Goal: Task Accomplishment & Management: Use online tool/utility

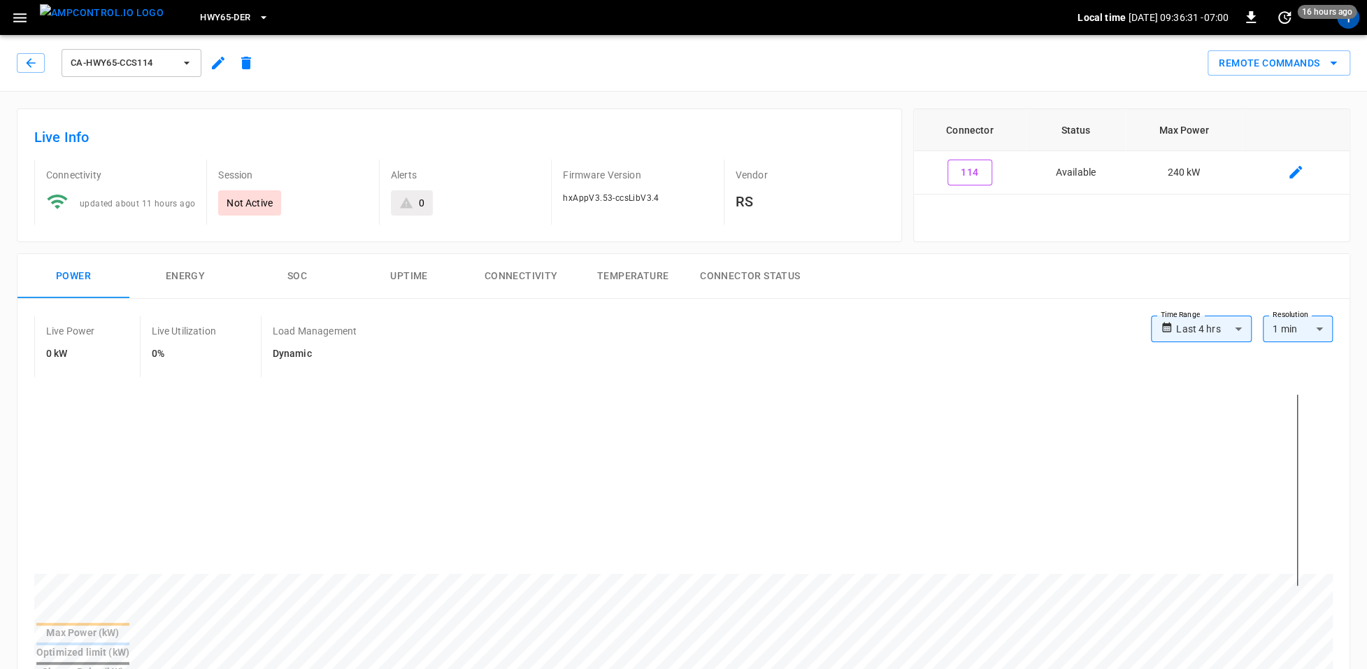
click at [221, 19] on span "HWY65-DER" at bounding box center [225, 18] width 50 height 16
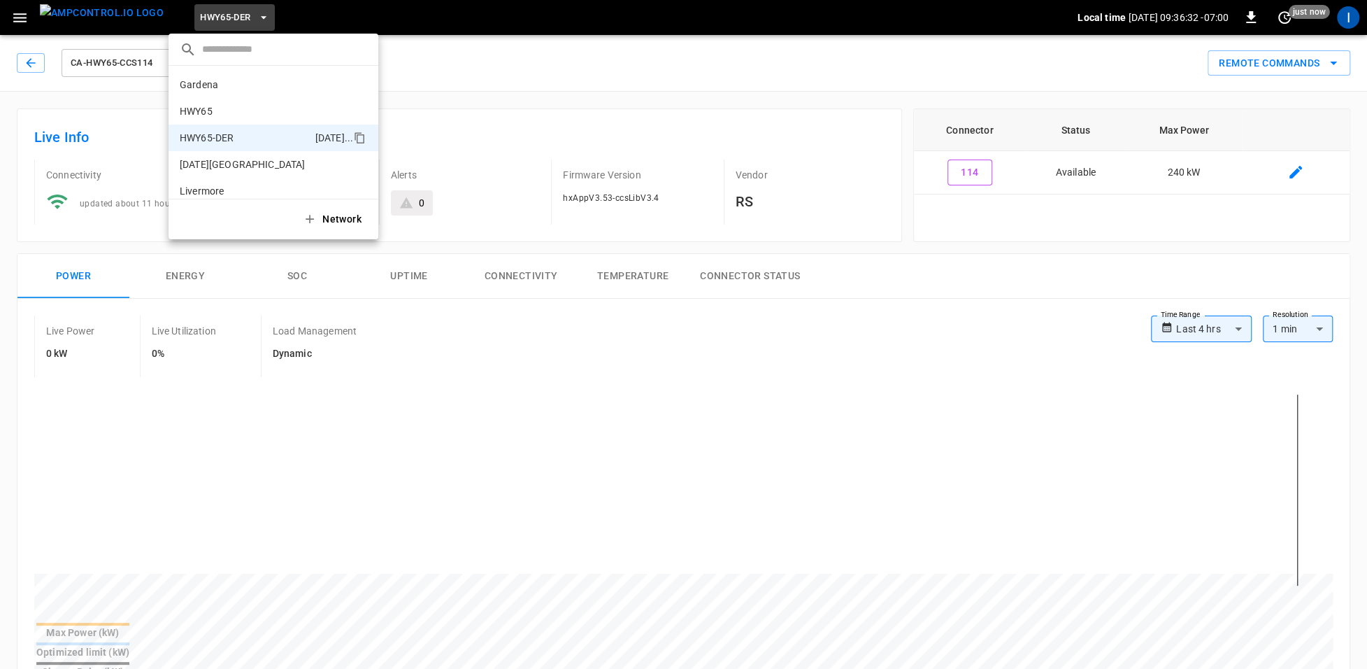
scroll to position [49, 0]
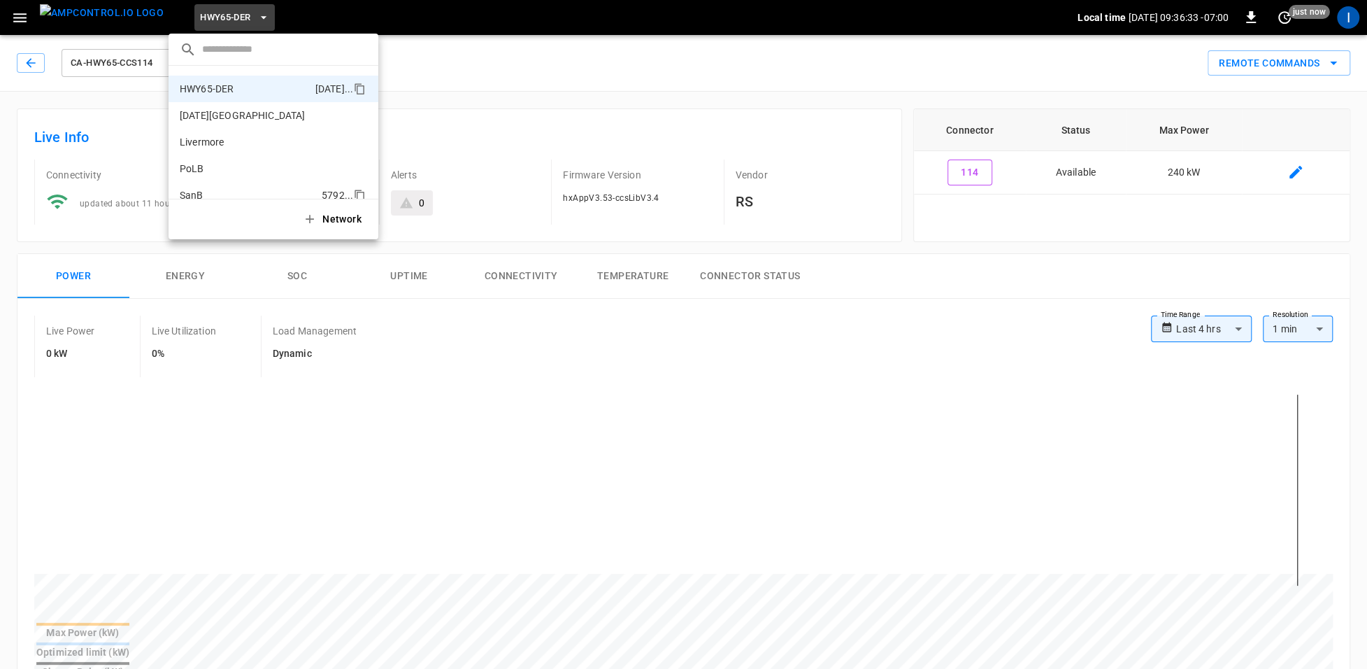
click at [236, 185] on li "SanB 5792 ..." at bounding box center [274, 195] width 210 height 27
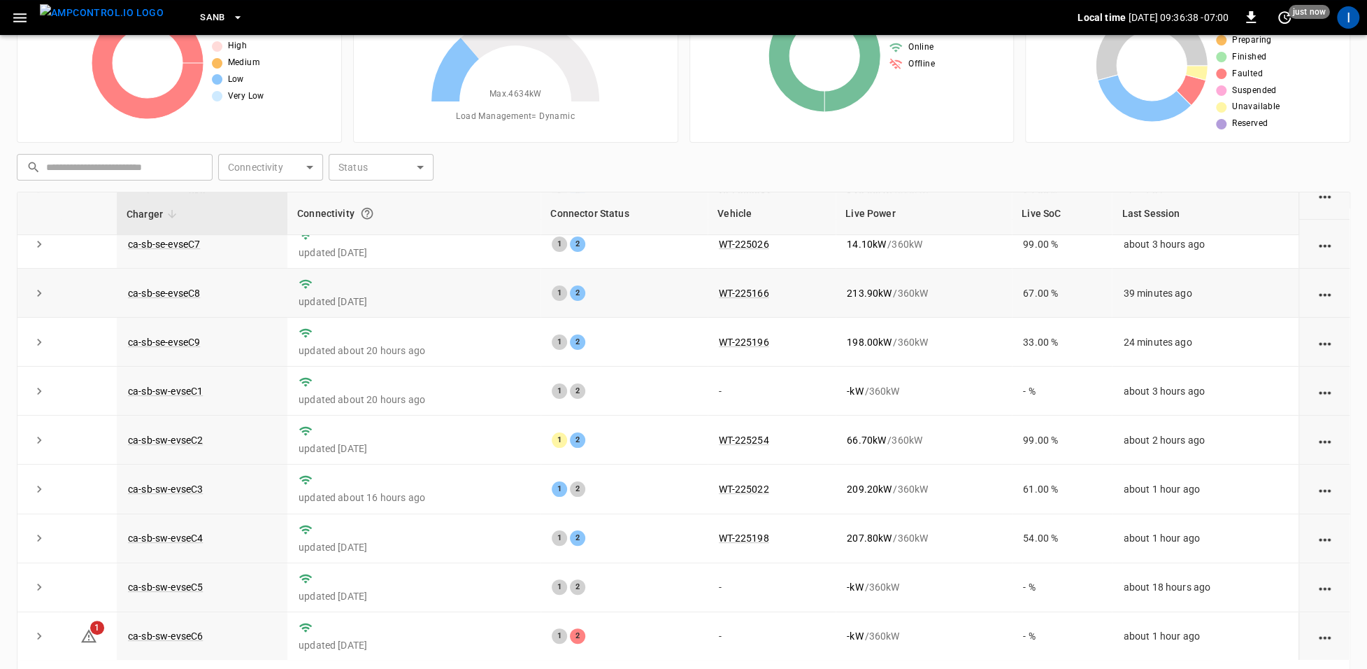
scroll to position [132, 0]
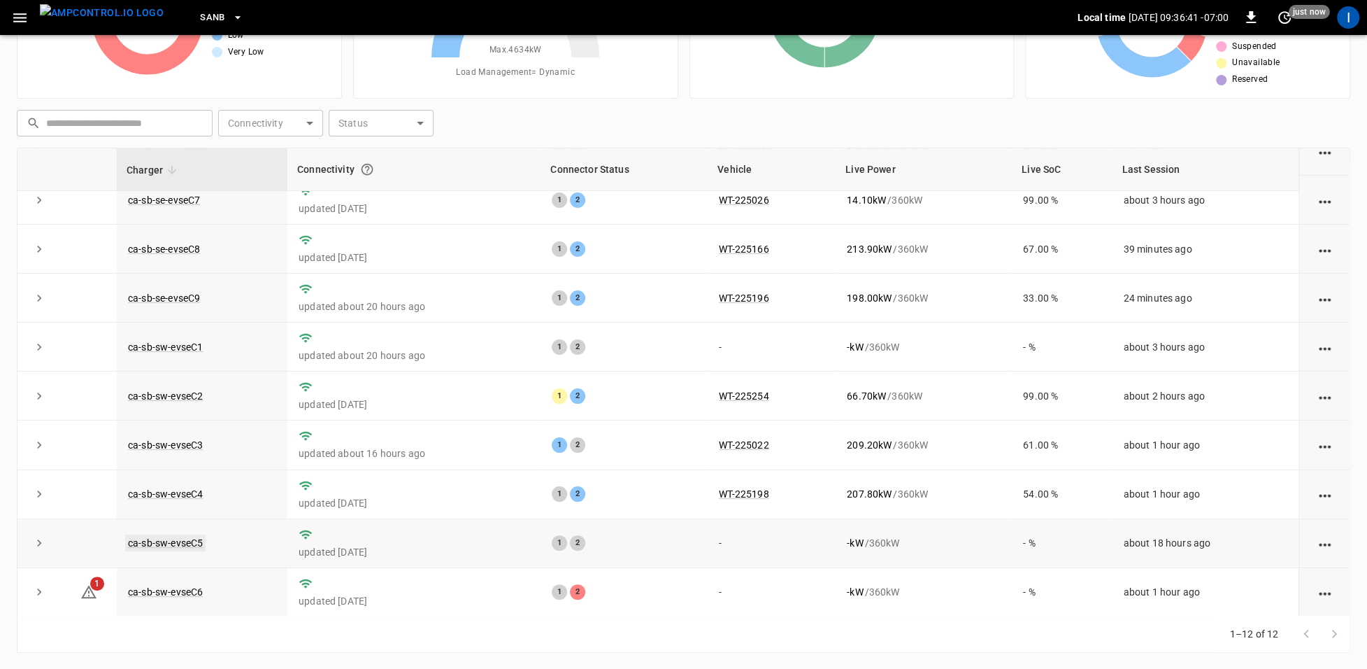
click at [180, 536] on link "ca-sb-sw-evseC5" at bounding box center [165, 542] width 80 height 17
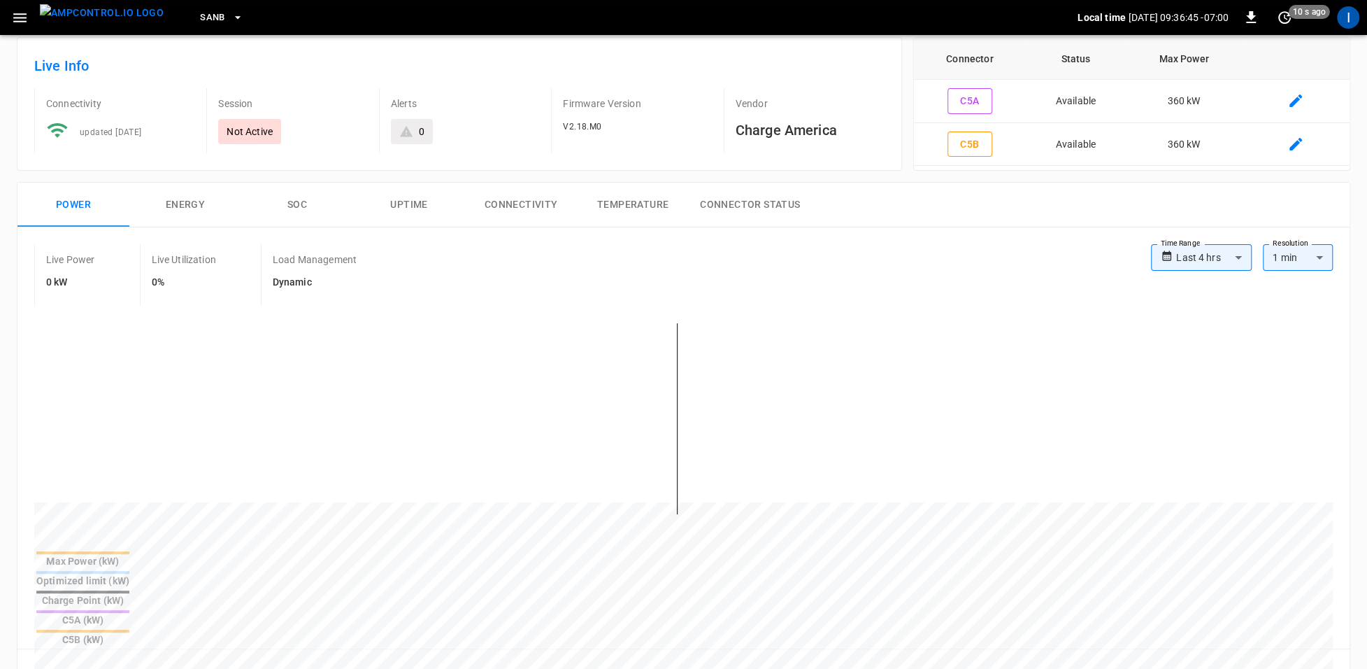
scroll to position [127, 0]
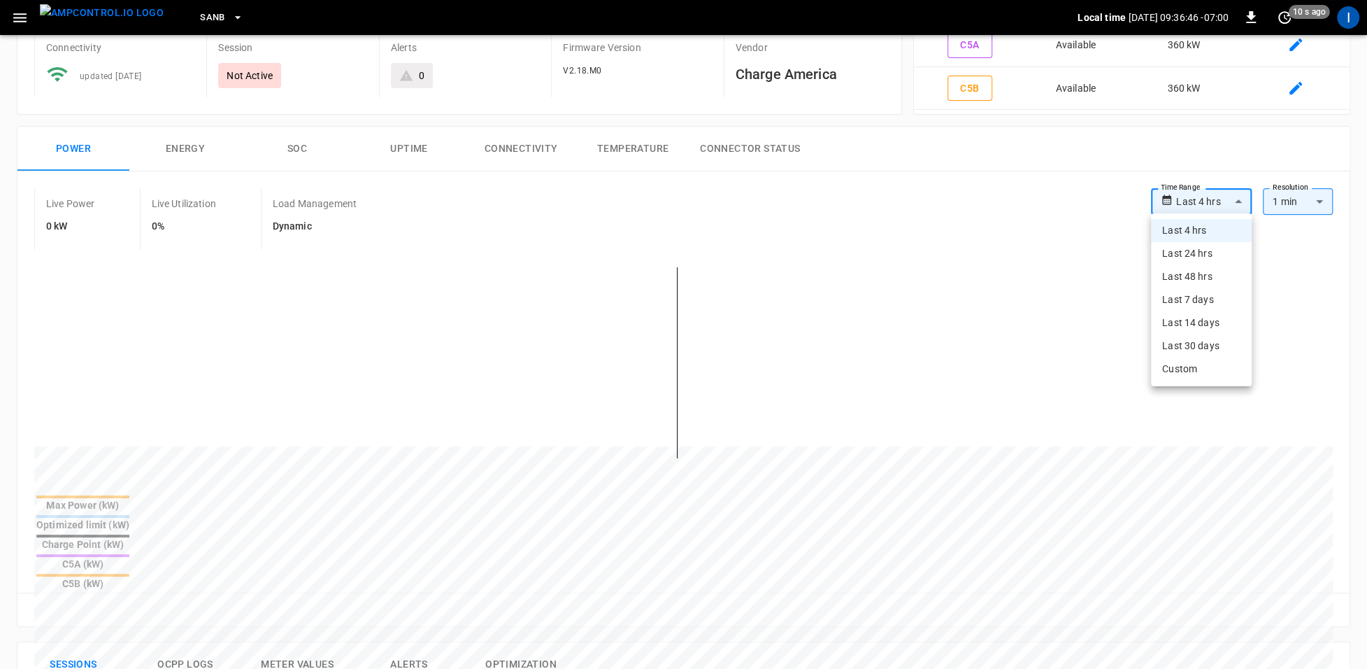
click at [1195, 197] on body "**********" at bounding box center [683, 571] width 1367 height 1397
click at [1184, 276] on li "Last 48 hrs" at bounding box center [1201, 276] width 101 height 23
type input "**********"
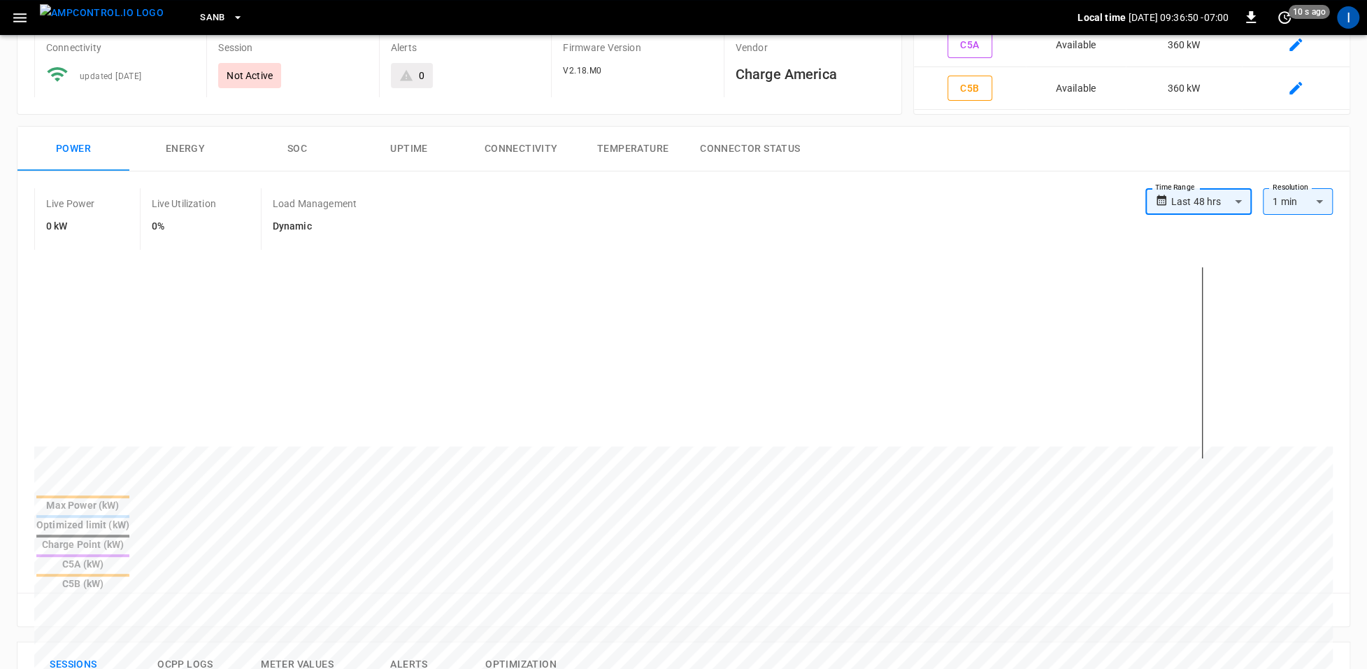
scroll to position [161, 0]
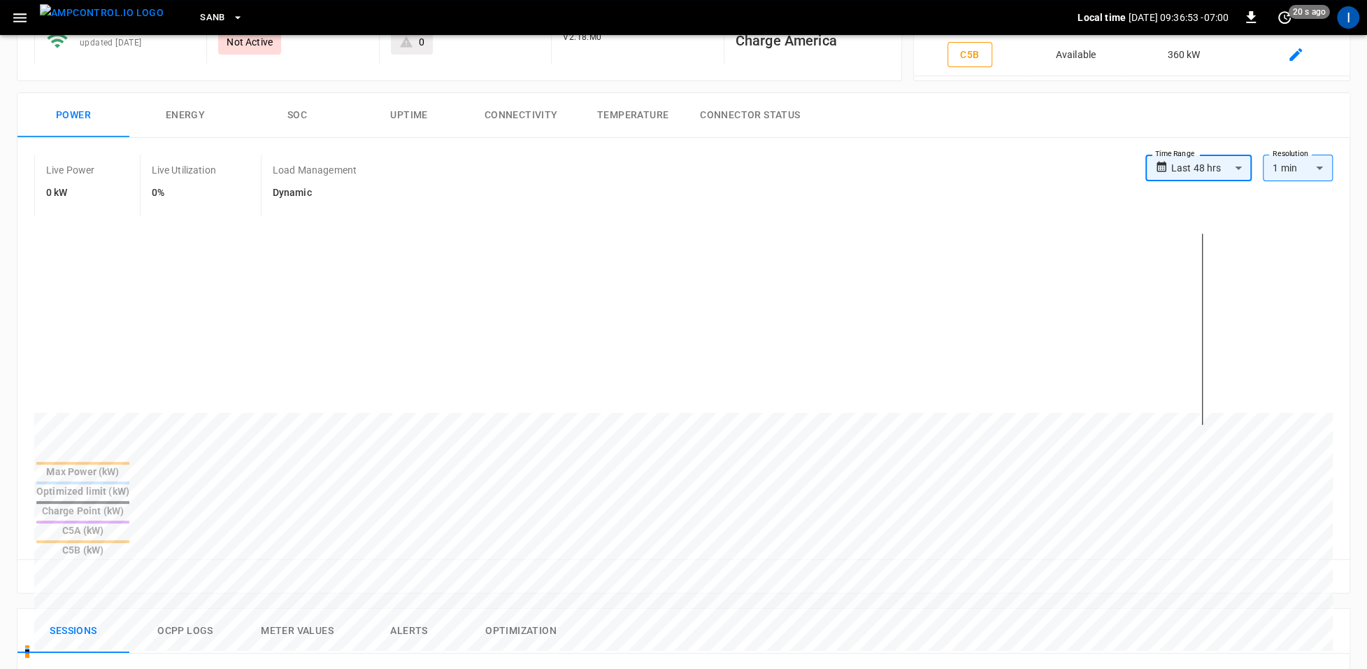
click at [294, 118] on button "SOC" at bounding box center [297, 115] width 112 height 45
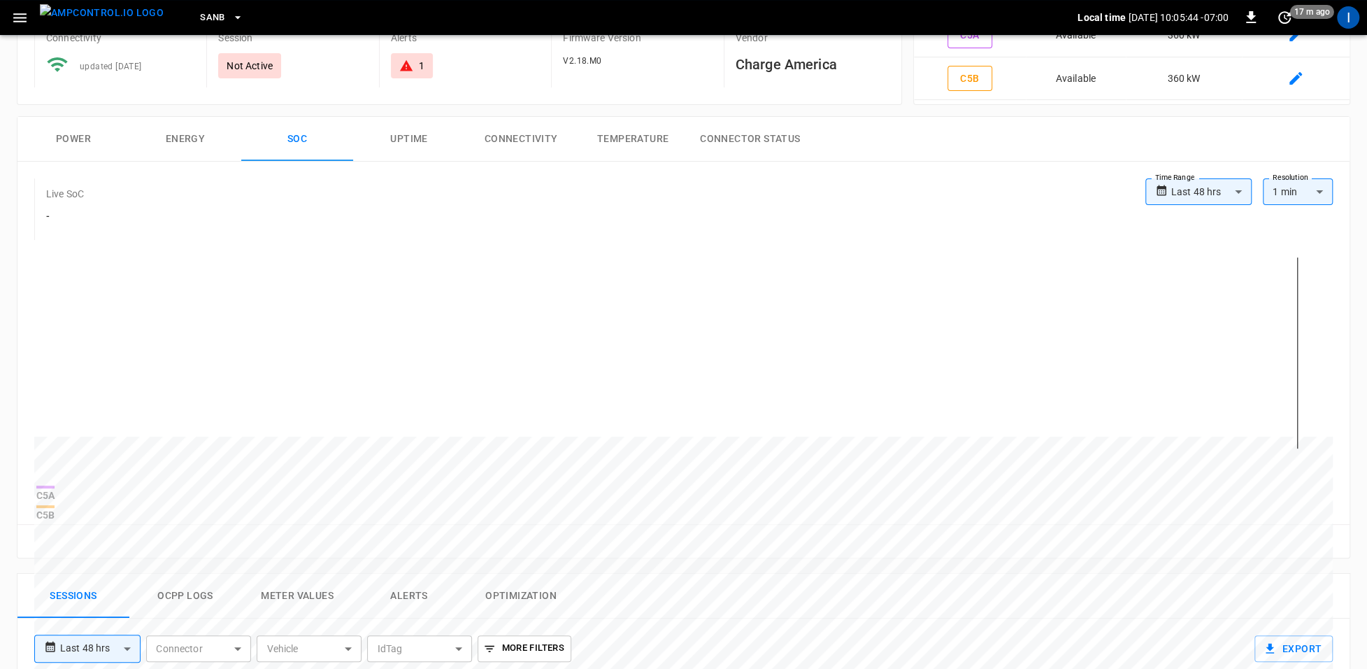
scroll to position [113, 0]
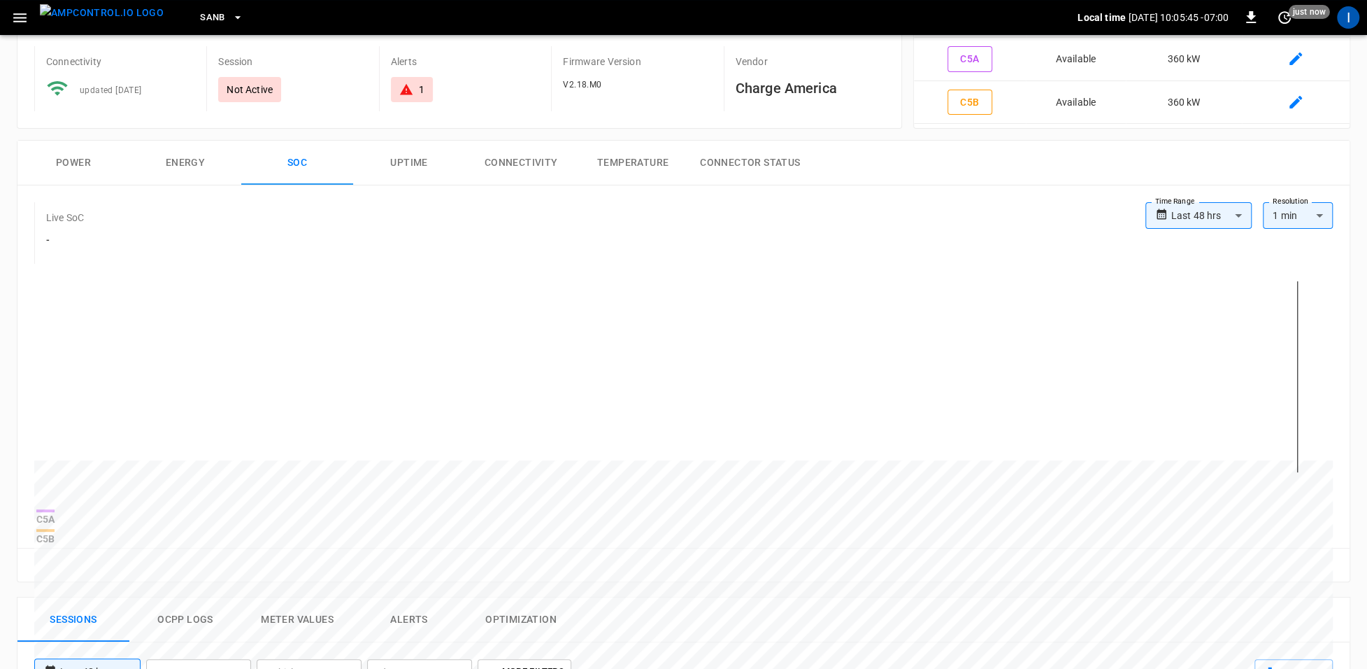
click at [101, 157] on button "Power" at bounding box center [73, 163] width 112 height 45
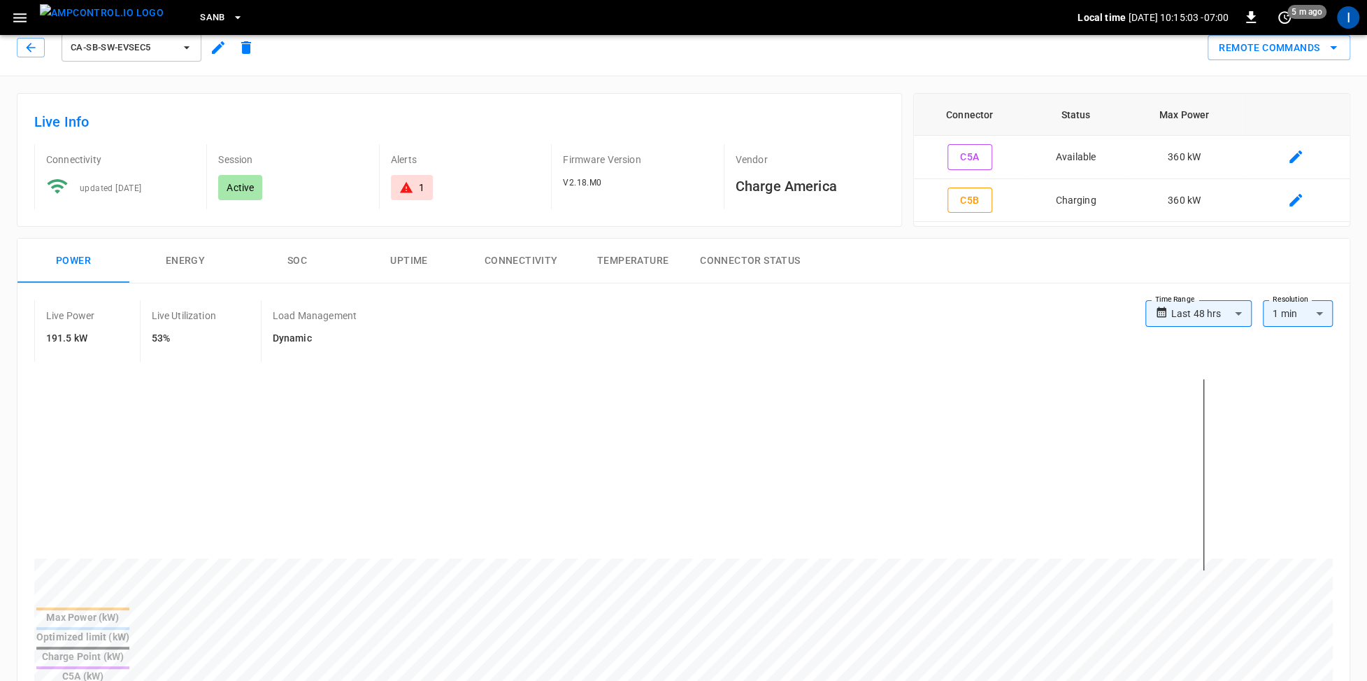
scroll to position [0, 0]
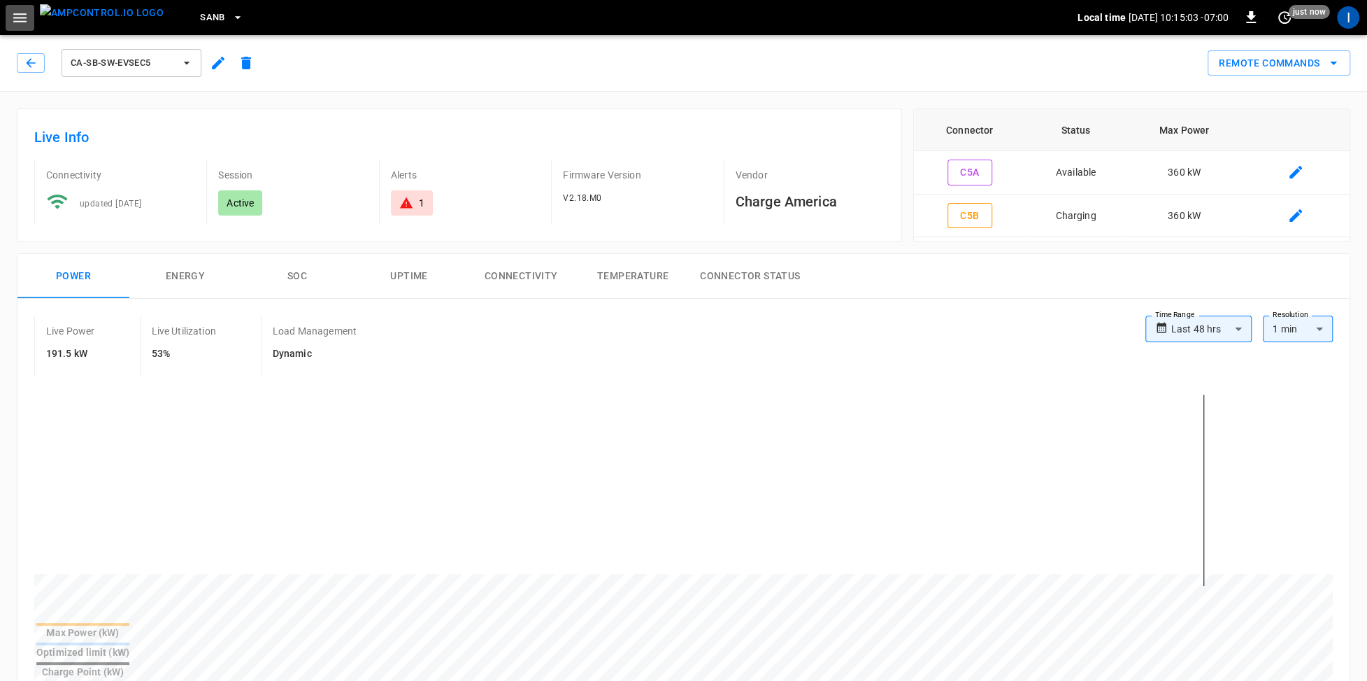
click at [18, 17] on icon "button" at bounding box center [19, 17] width 13 height 9
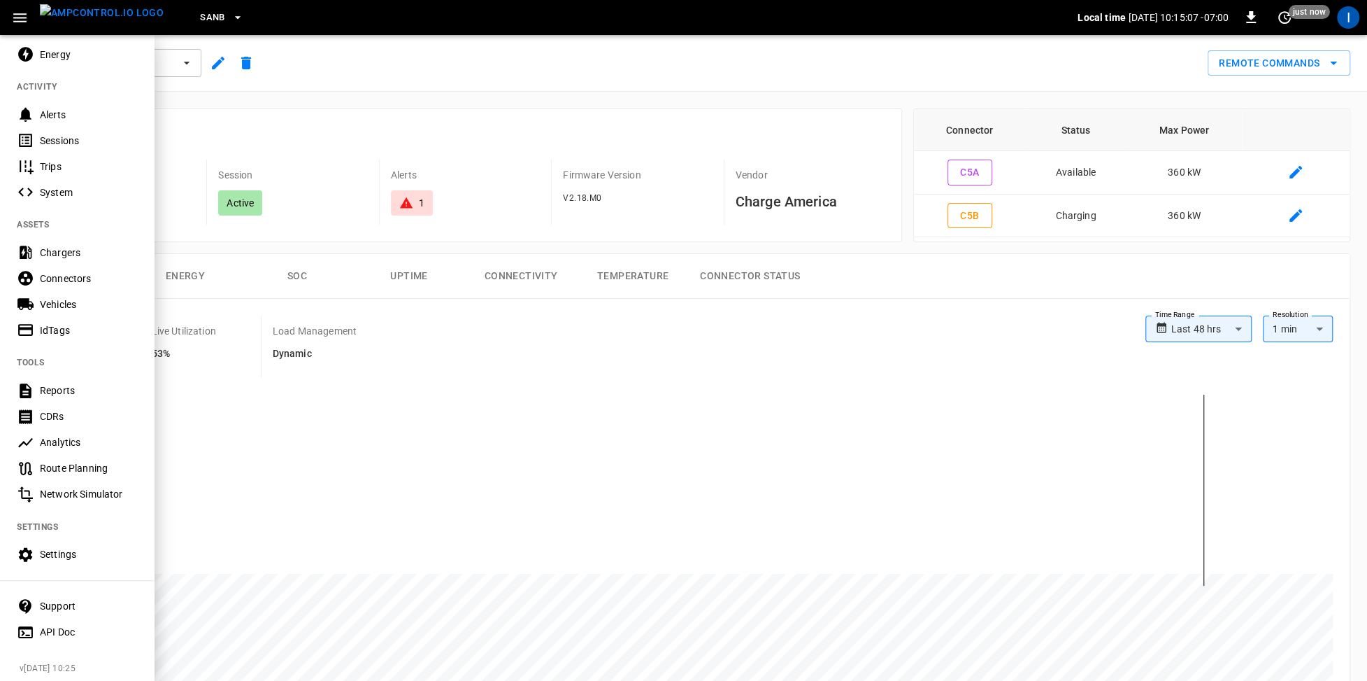
scroll to position [118, 0]
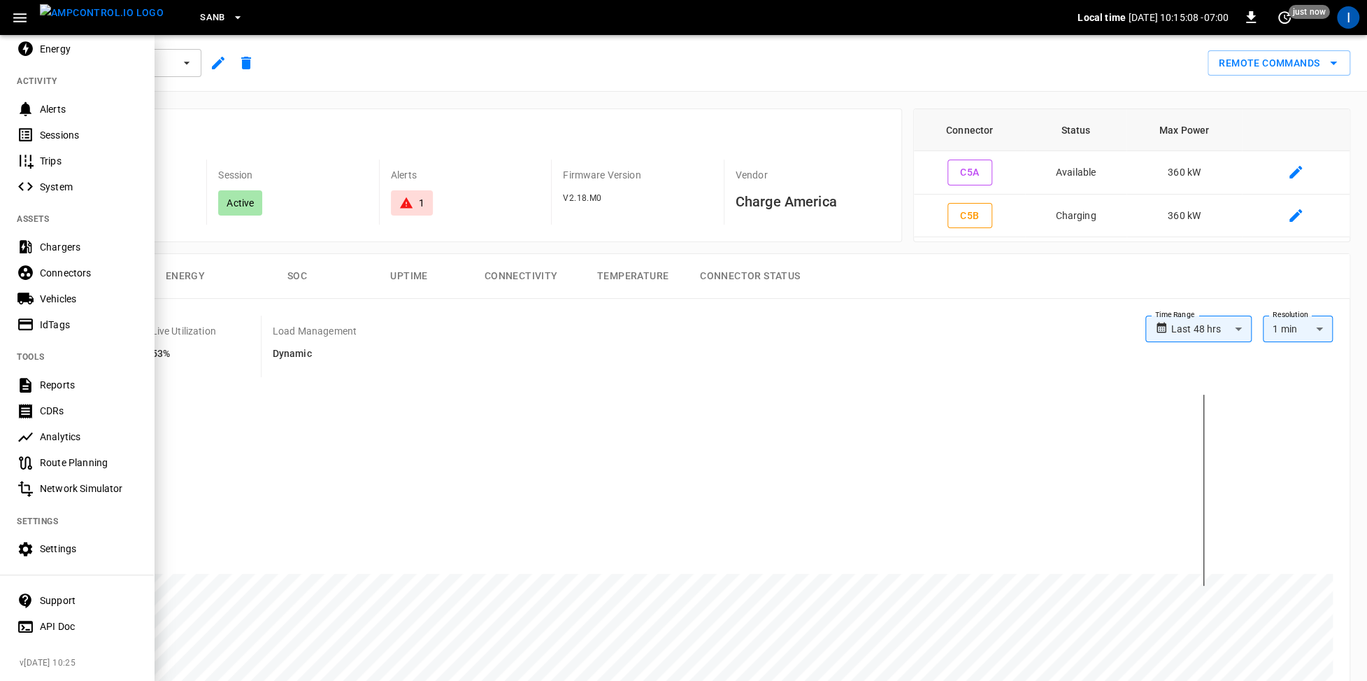
click at [83, 551] on div "Settings" at bounding box center [88, 548] width 97 height 14
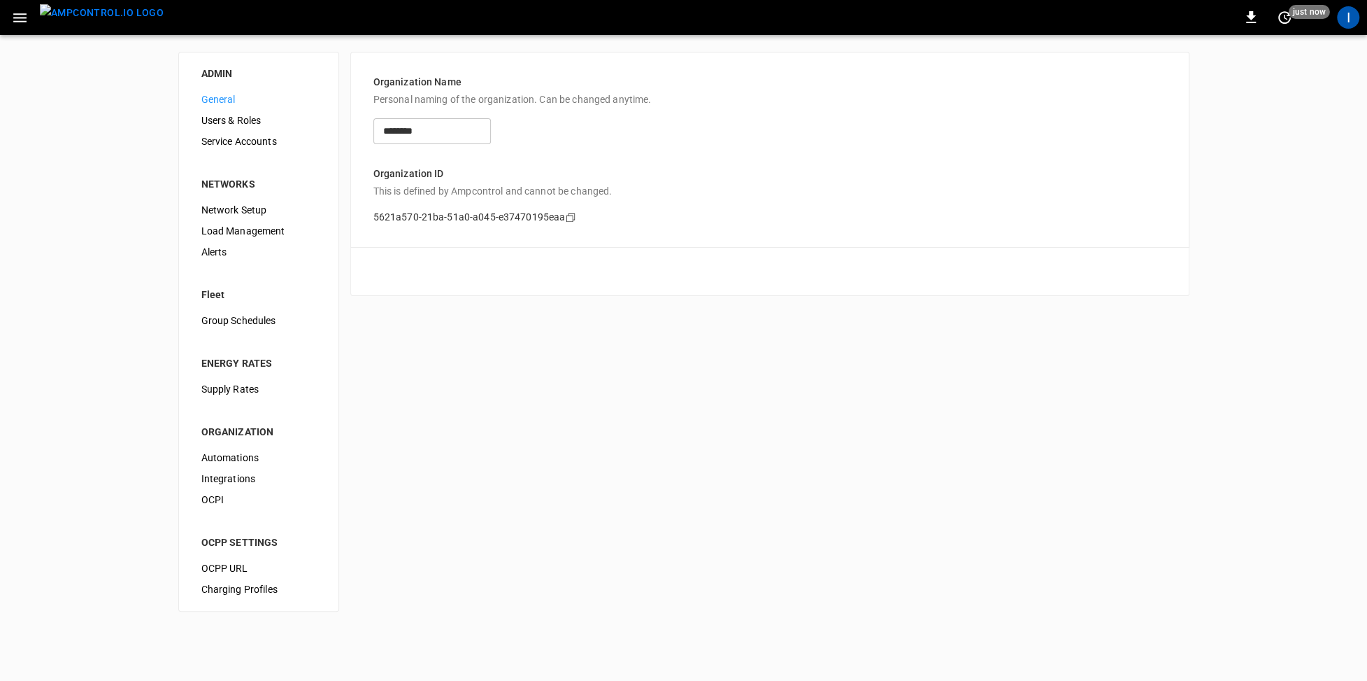
click at [253, 138] on span "Service Accounts" at bounding box center [258, 141] width 115 height 15
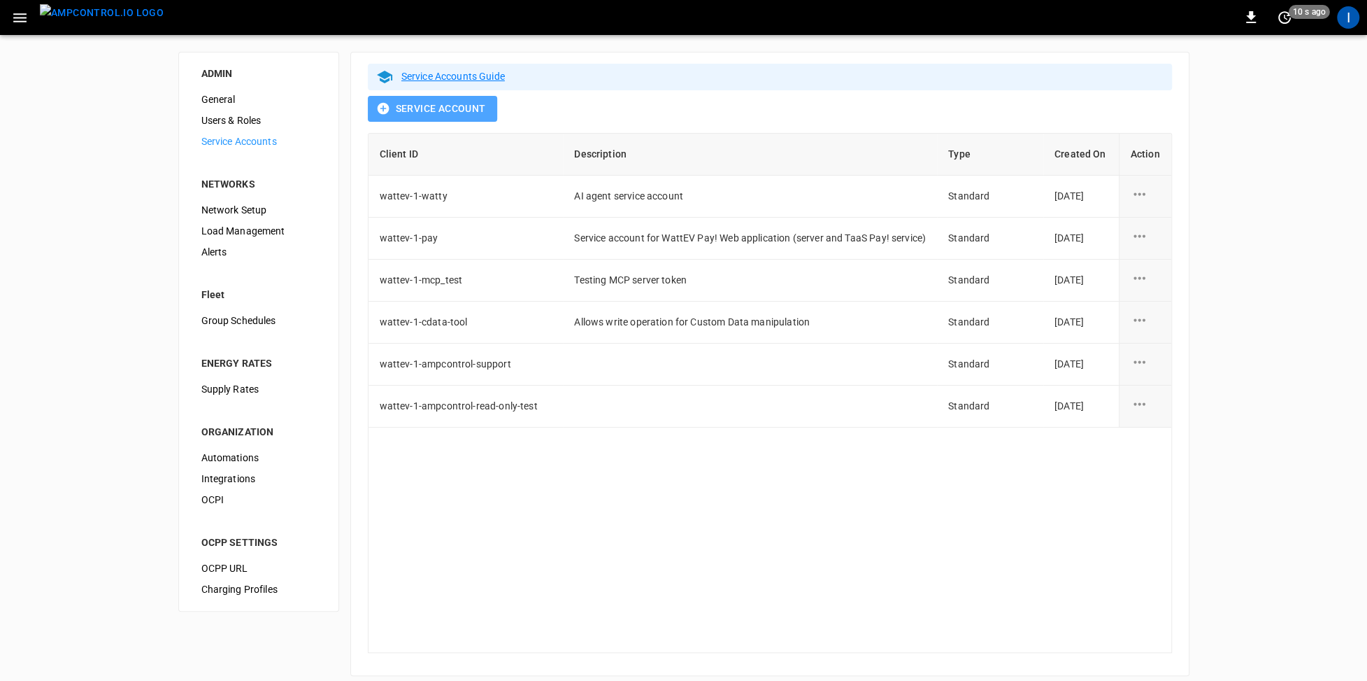
click at [448, 111] on button "Service Account" at bounding box center [432, 109] width 129 height 26
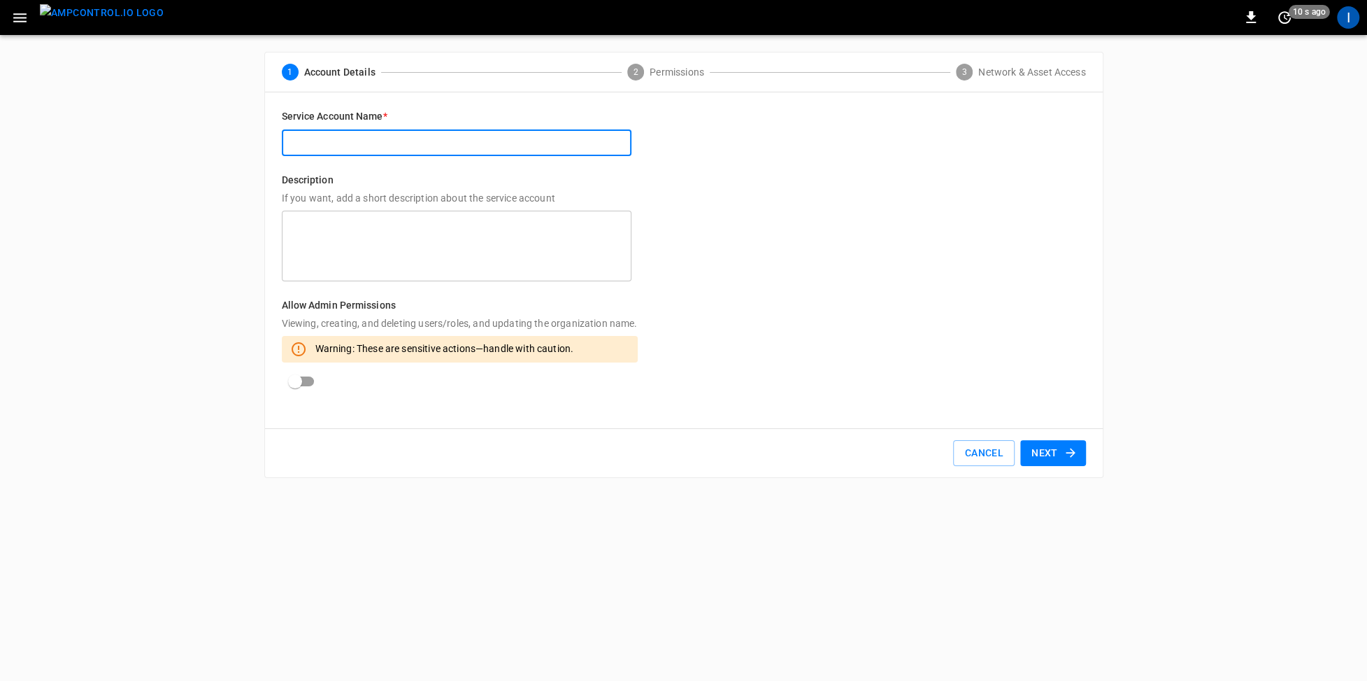
click at [419, 140] on input "text" at bounding box center [457, 143] width 350 height 26
type input "**********"
click at [406, 221] on textarea at bounding box center [457, 246] width 330 height 59
drag, startPoint x: 393, startPoint y: 140, endPoint x: 284, endPoint y: 140, distance: 109.1
click at [284, 140] on input "**********" at bounding box center [457, 143] width 350 height 26
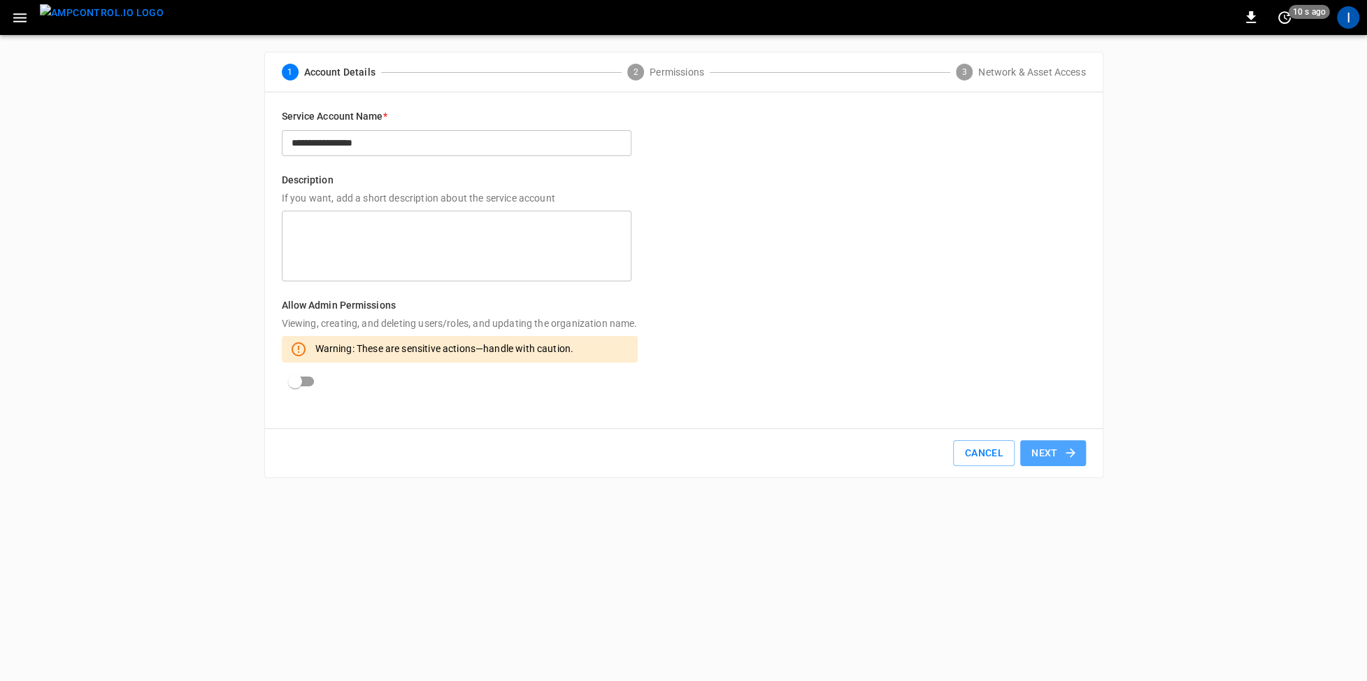
click at [1047, 451] on button "Next" at bounding box center [1054, 453] width 66 height 26
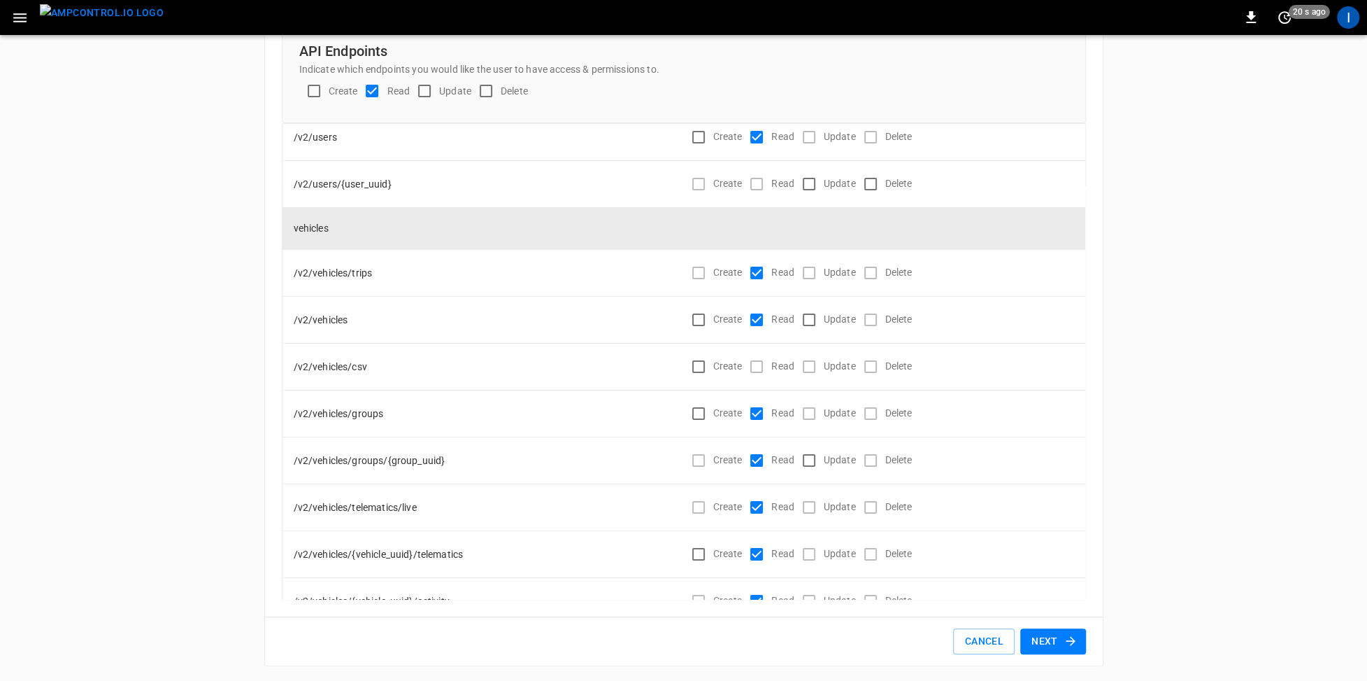
scroll to position [8329, 0]
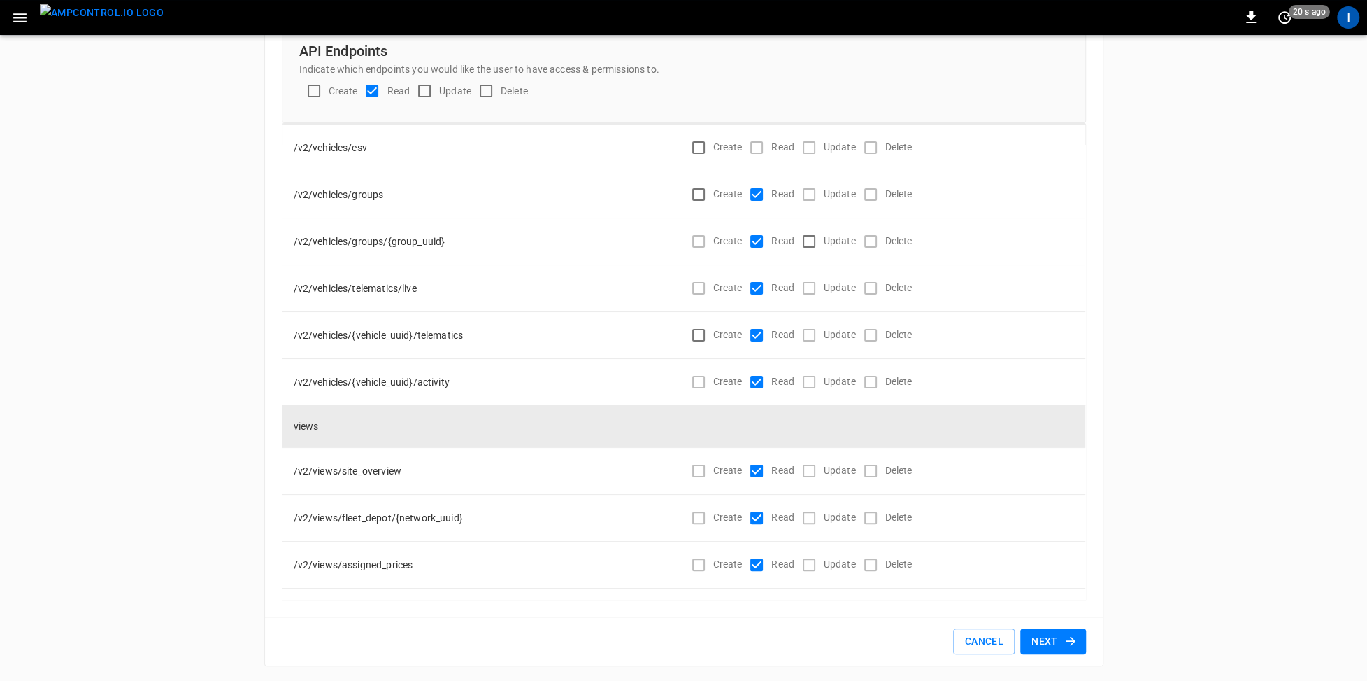
click at [1046, 639] on button "Next" at bounding box center [1054, 641] width 66 height 26
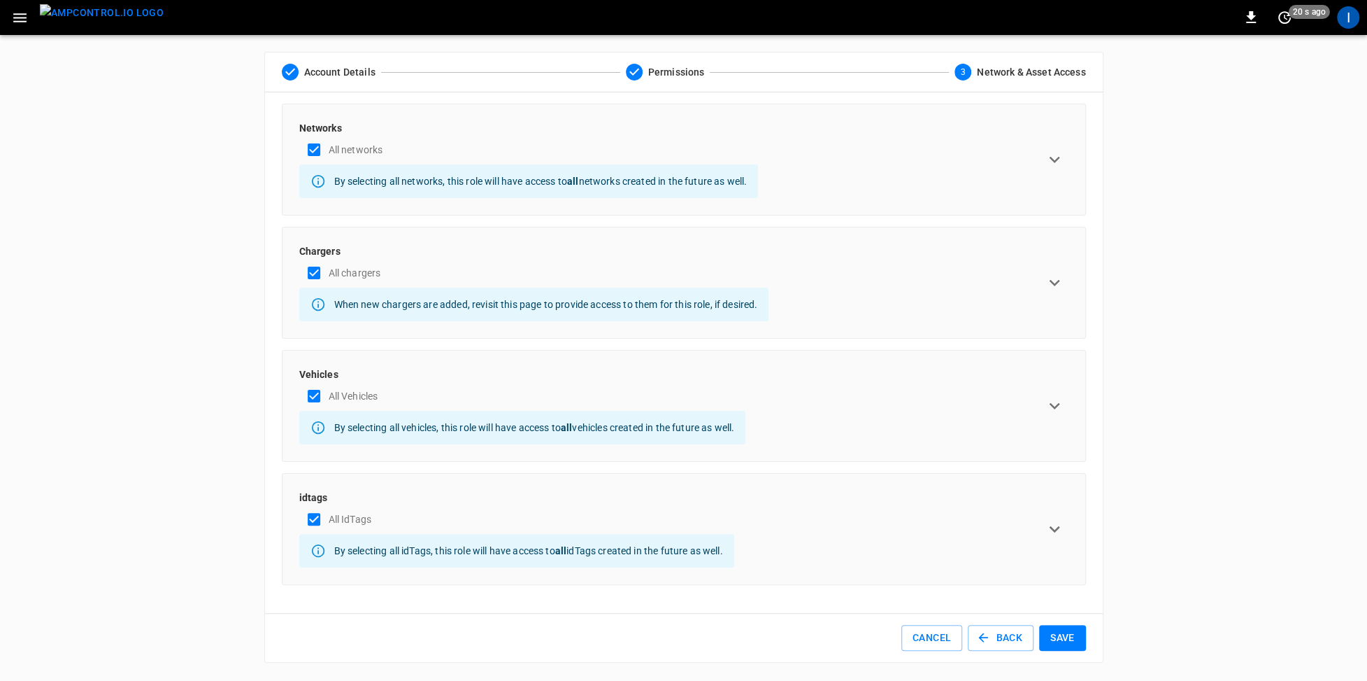
scroll to position [0, 0]
click at [1057, 633] on button "Save" at bounding box center [1062, 638] width 47 height 26
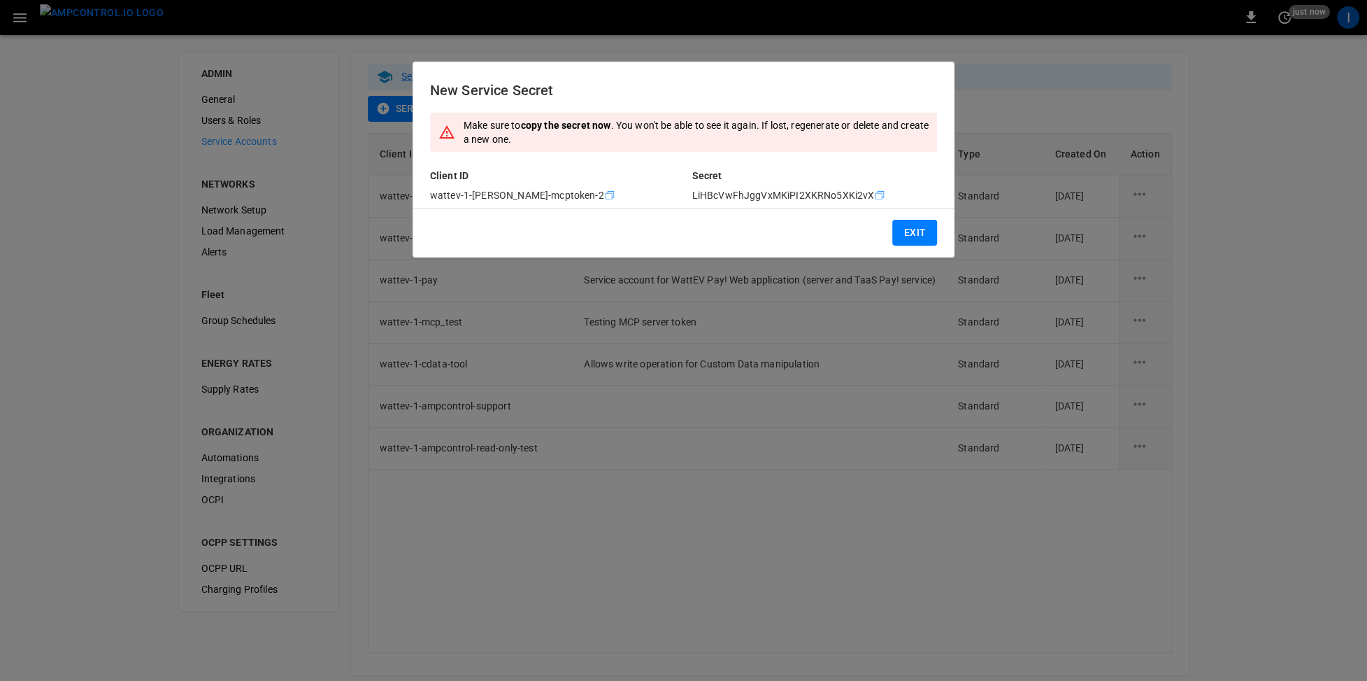
click at [881, 198] on icon "Copy" at bounding box center [879, 195] width 11 height 11
click at [604, 197] on icon "Copy" at bounding box center [609, 195] width 11 height 11
click at [923, 231] on button "Exit" at bounding box center [915, 233] width 45 height 26
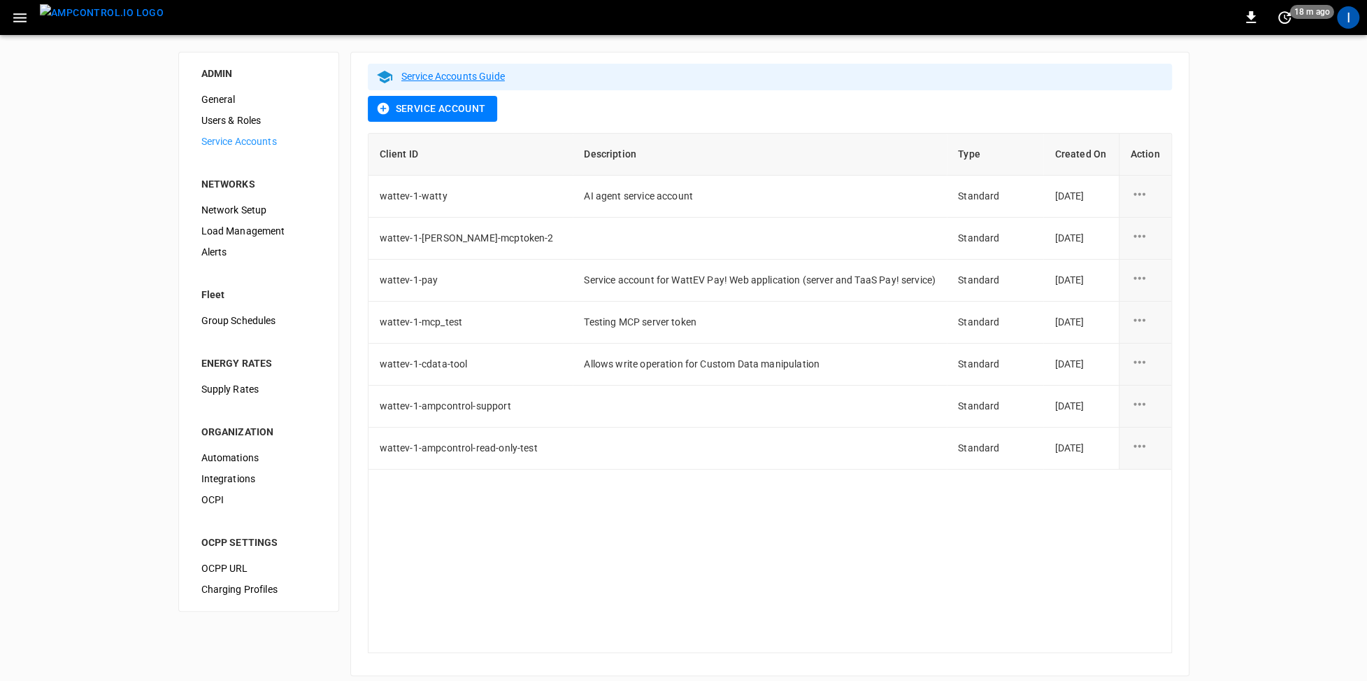
click at [17, 15] on icon "button" at bounding box center [19, 17] width 17 height 17
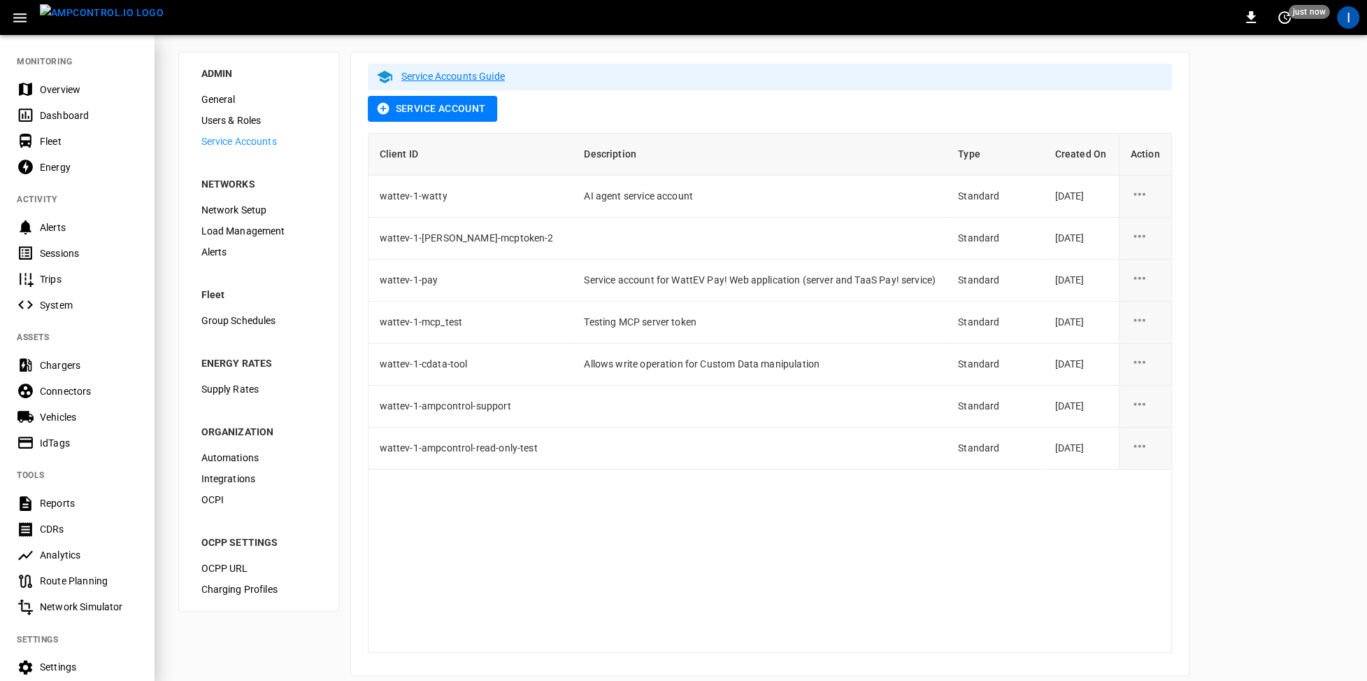
click at [60, 421] on div "Vehicles" at bounding box center [88, 417] width 97 height 14
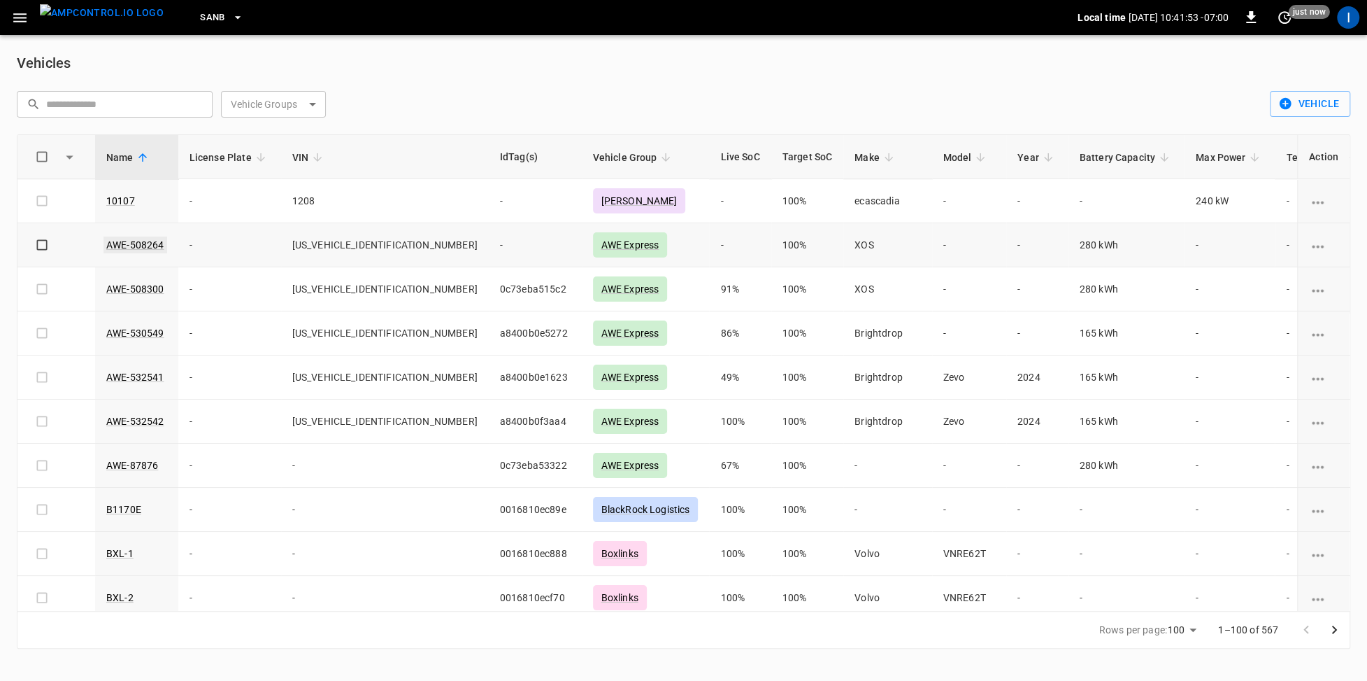
click at [152, 245] on link "AWE-508264" at bounding box center [136, 244] width 64 height 17
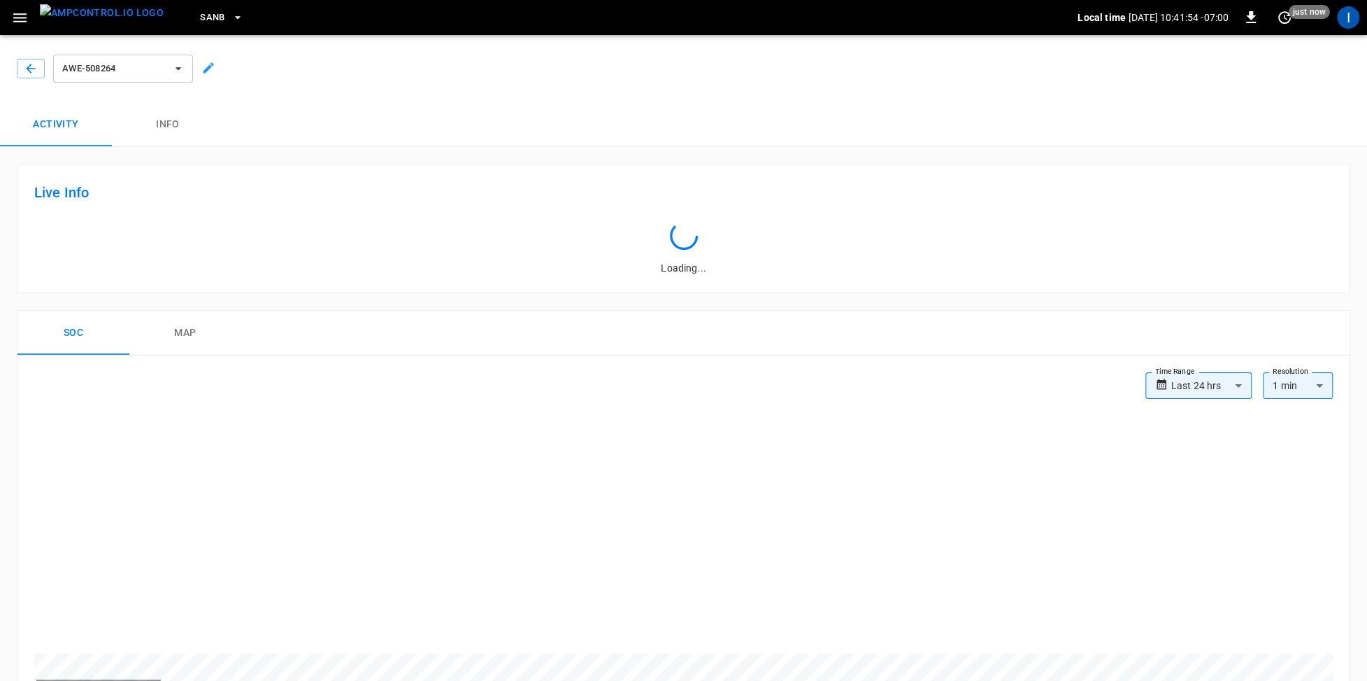
click at [214, 66] on icon at bounding box center [208, 68] width 14 height 14
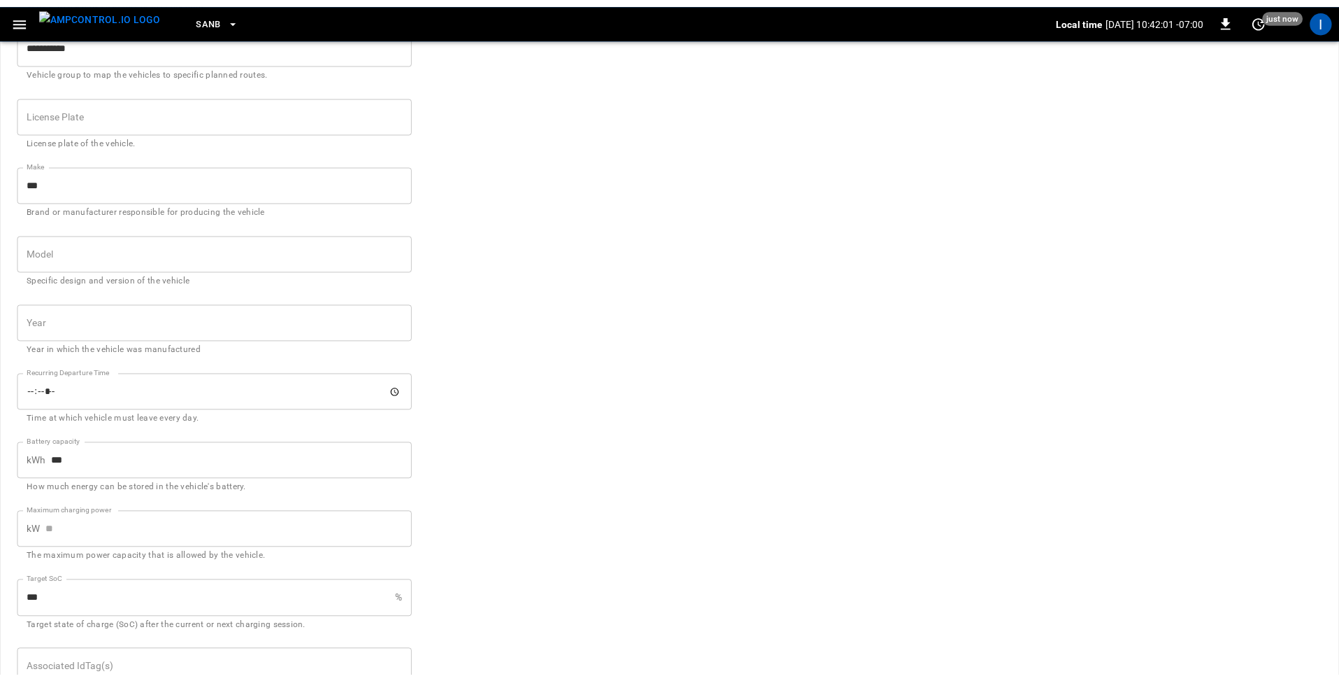
scroll to position [406, 0]
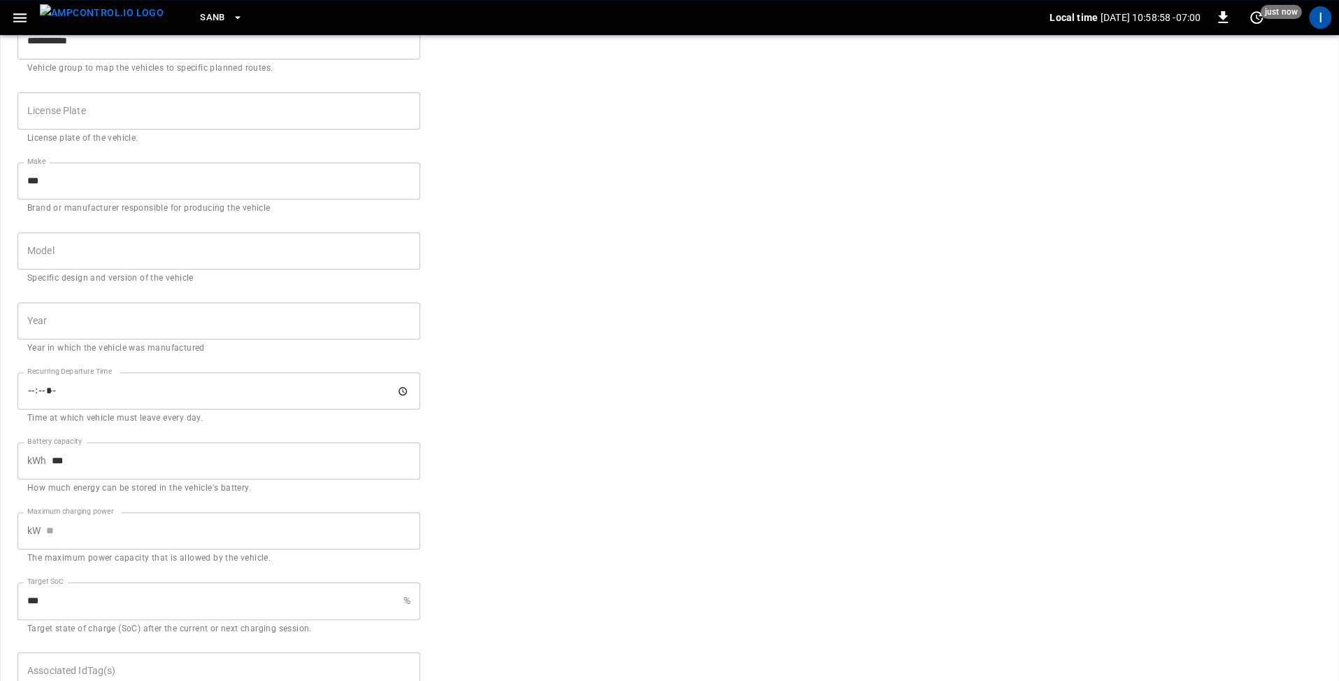
click at [22, 14] on icon "button" at bounding box center [19, 17] width 13 height 9
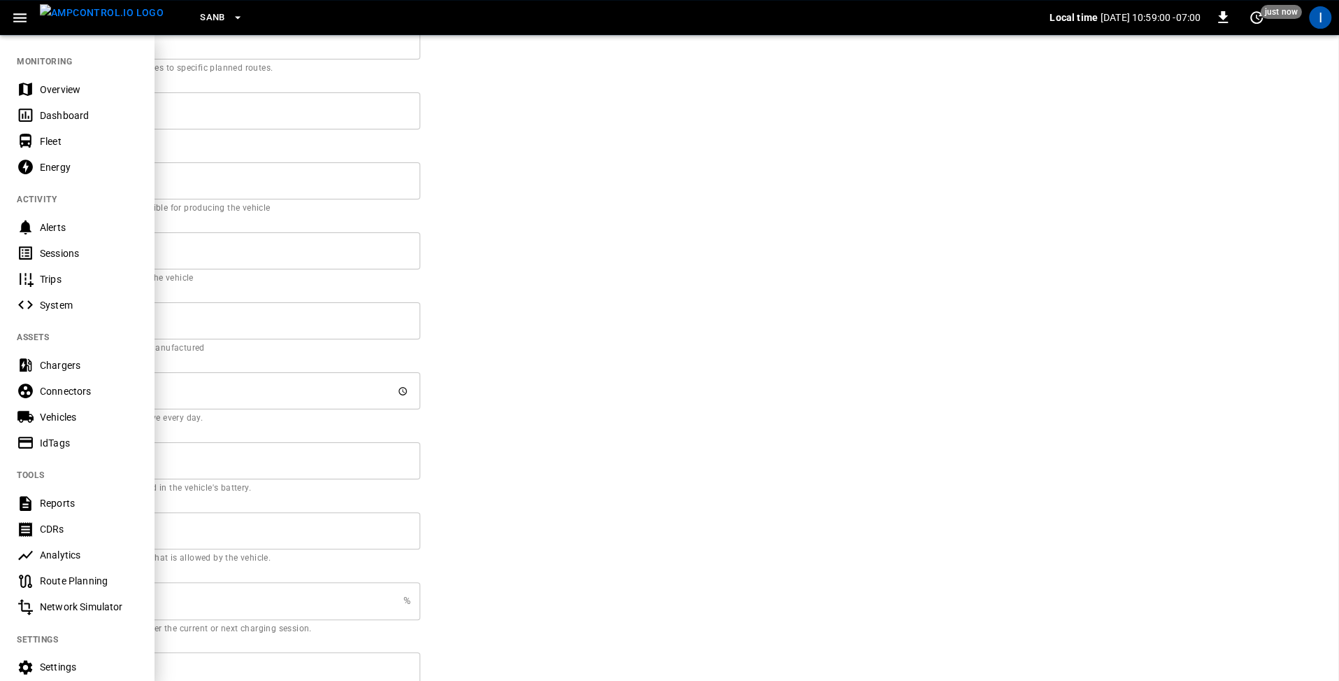
click at [79, 367] on div "Chargers" at bounding box center [88, 365] width 97 height 14
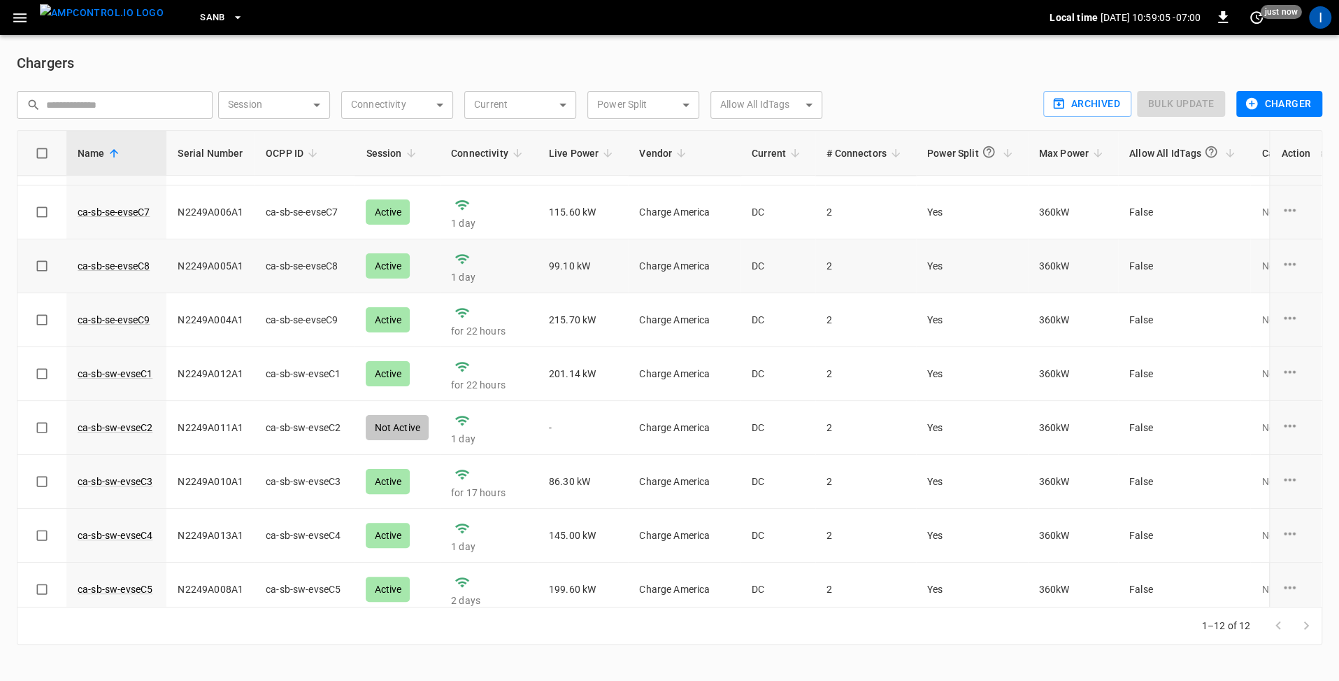
scroll to position [213, 0]
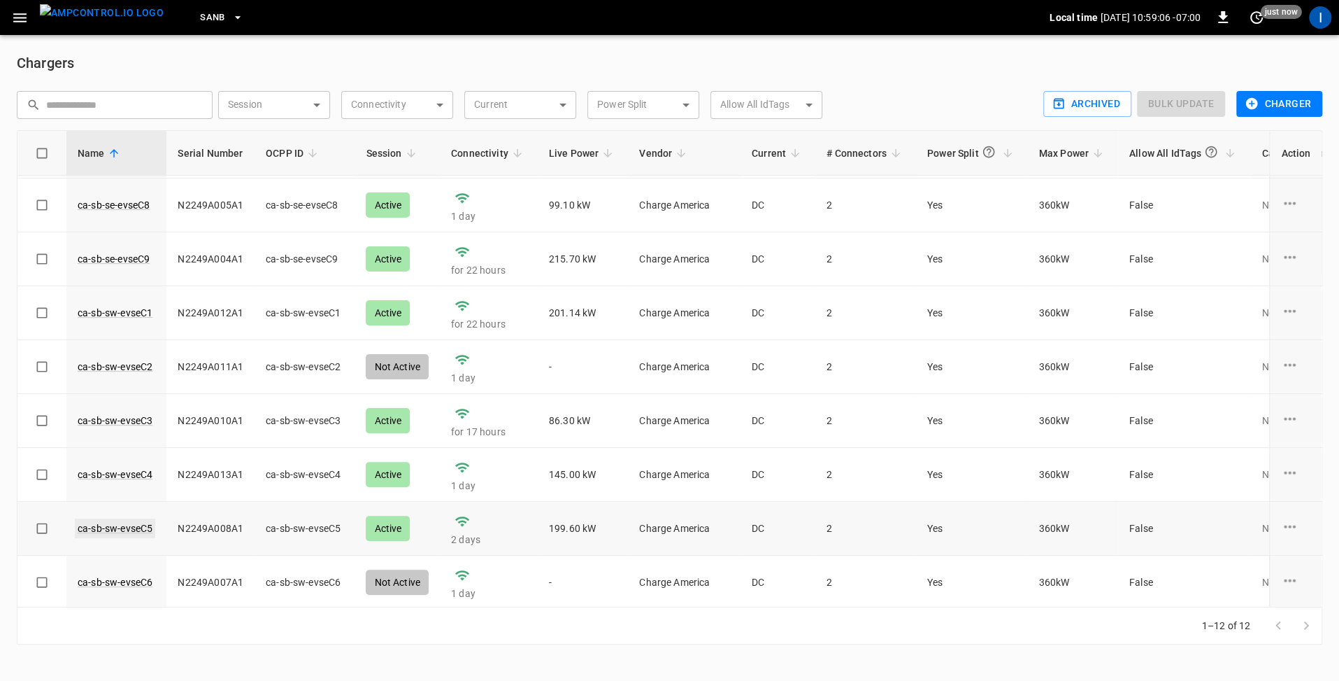
click at [132, 525] on link "ca-sb-sw-evseC5" at bounding box center [115, 528] width 80 height 20
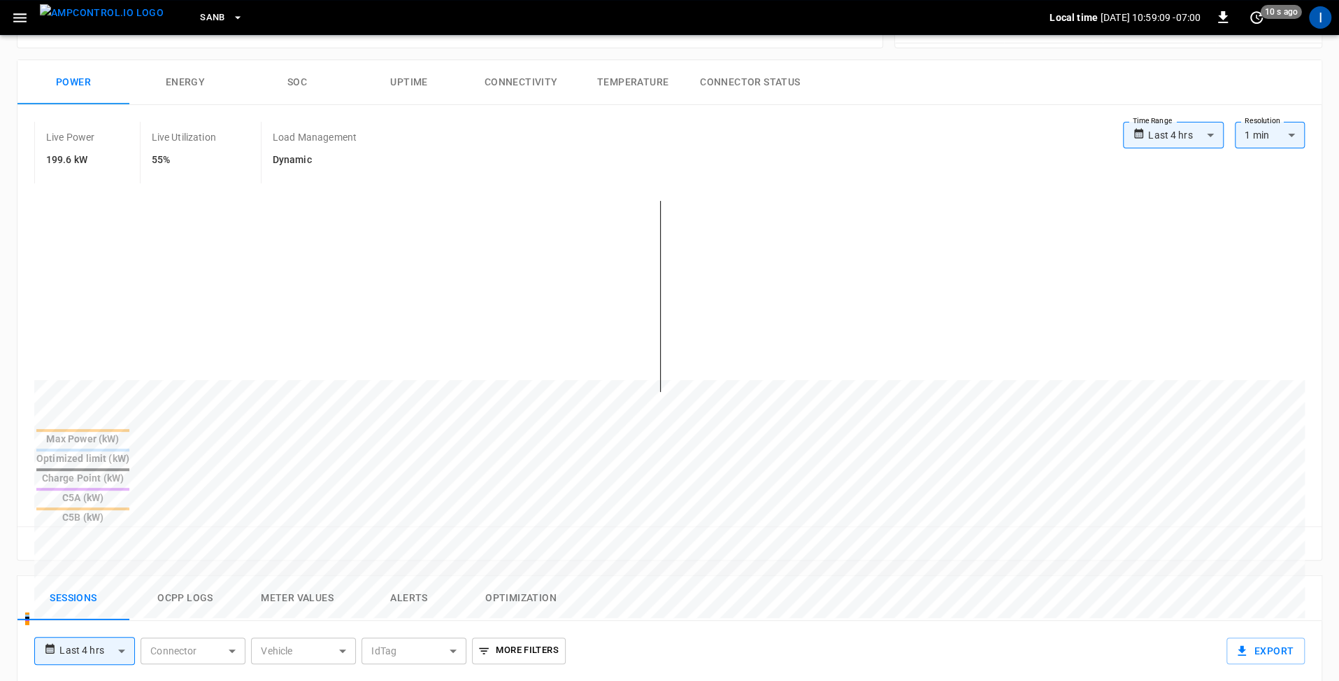
scroll to position [193, 0]
click at [294, 71] on button "SOC" at bounding box center [297, 83] width 112 height 45
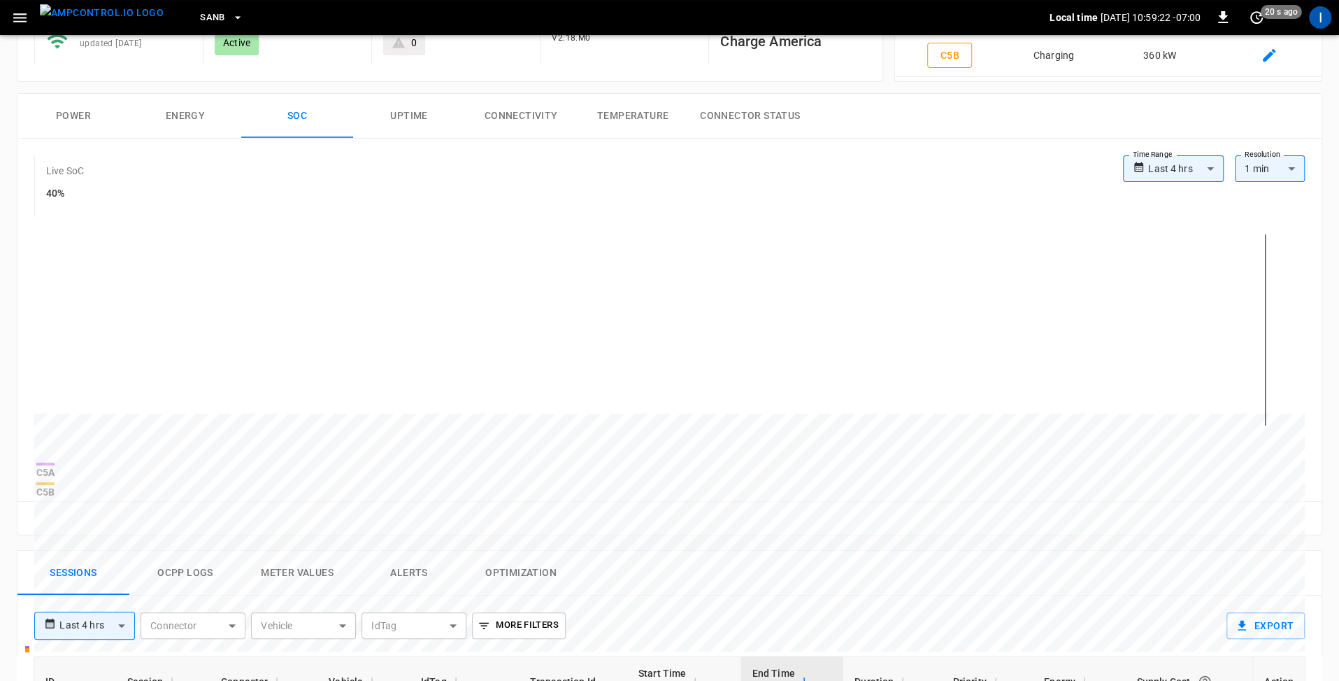
scroll to position [135, 0]
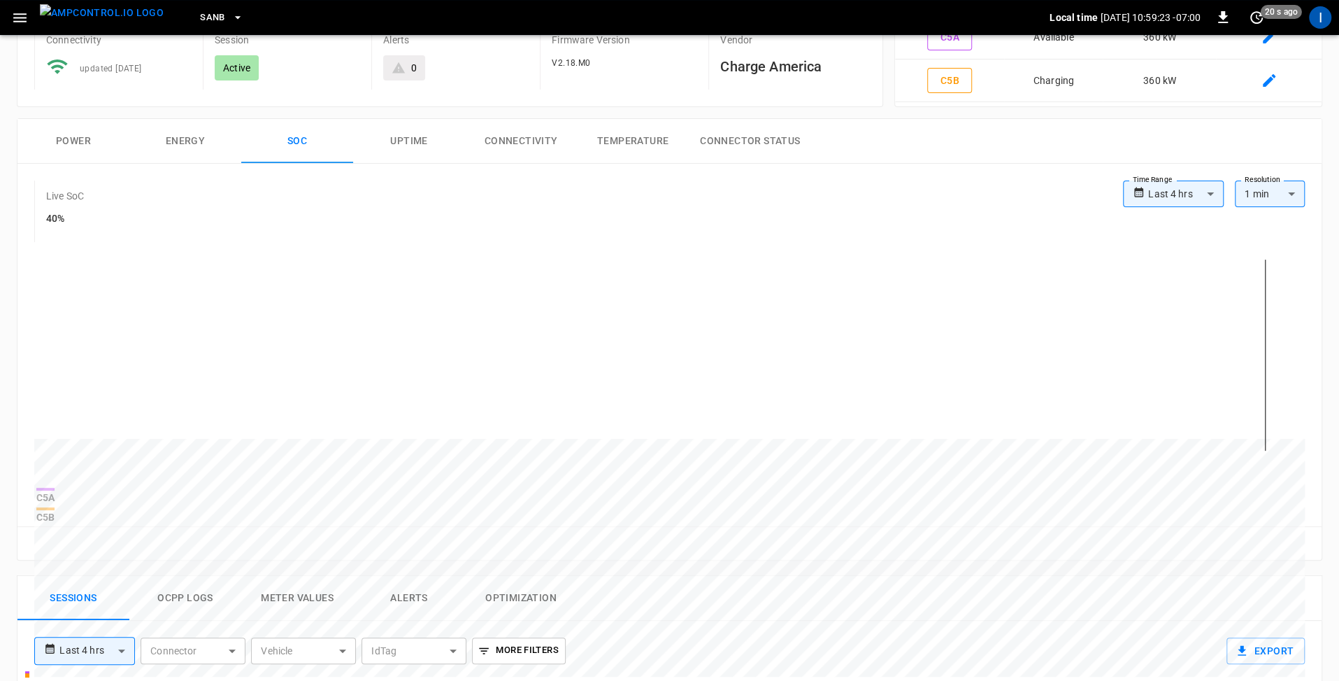
click at [179, 132] on button "Energy" at bounding box center [185, 141] width 112 height 45
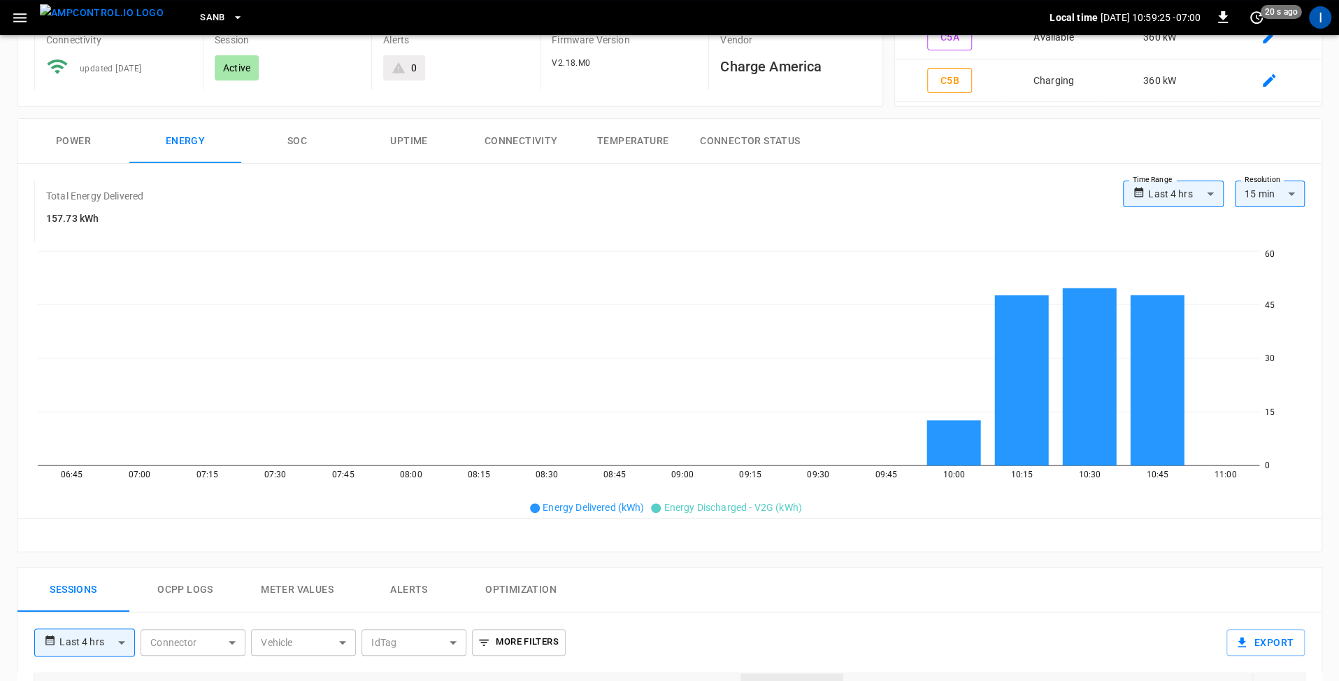
click at [63, 132] on button "Power" at bounding box center [73, 141] width 112 height 45
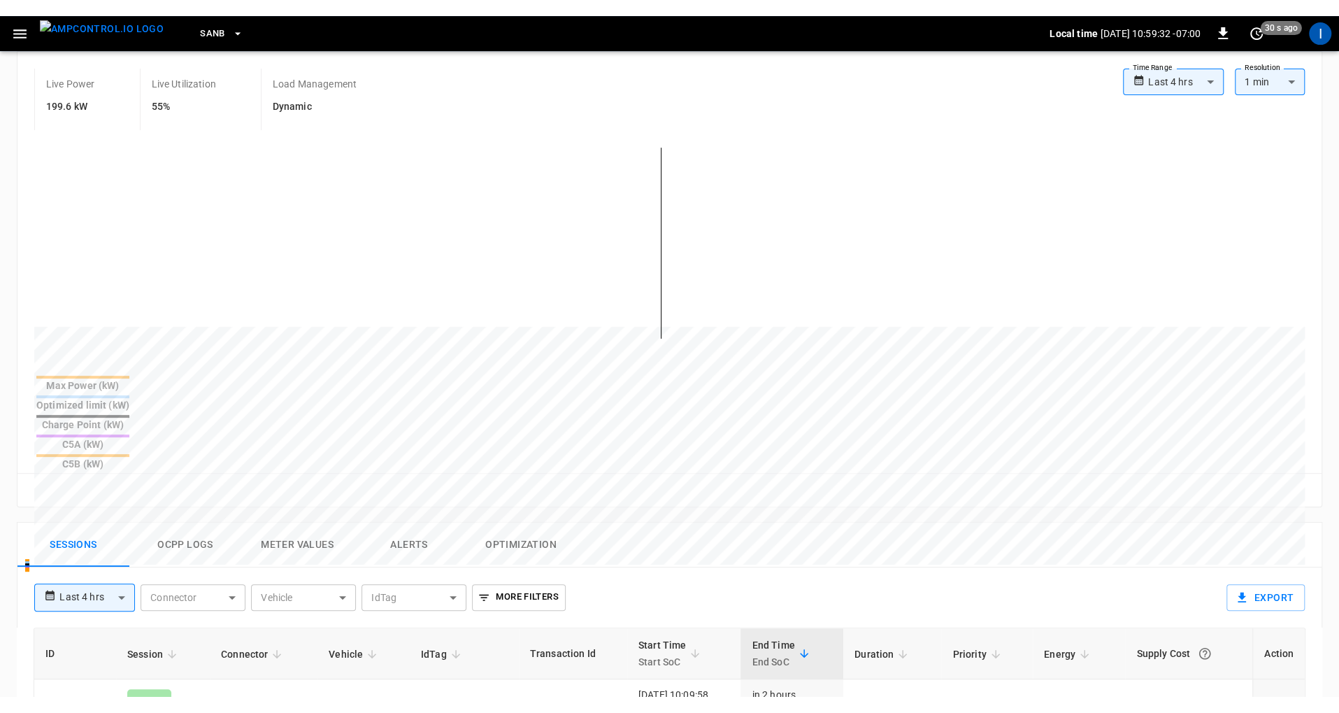
scroll to position [325, 0]
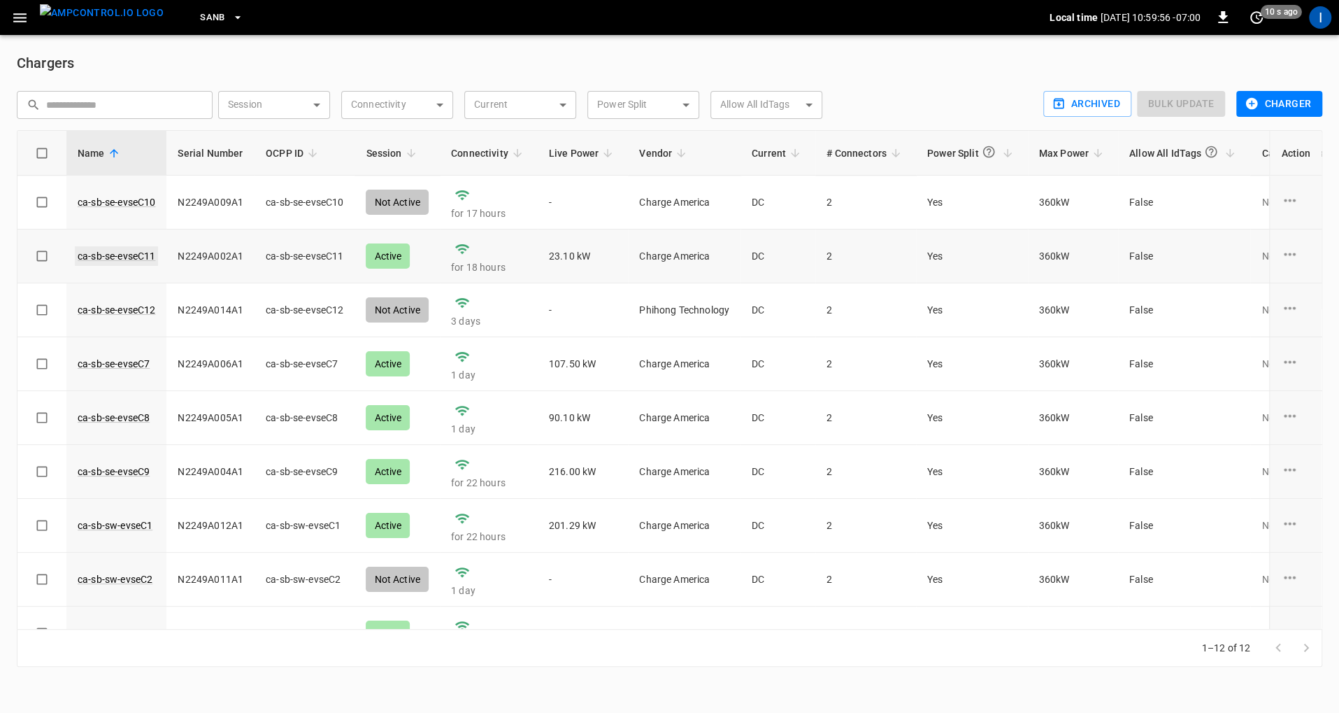
click at [125, 253] on link "ca-sb-se-evseC11" at bounding box center [116, 256] width 83 height 20
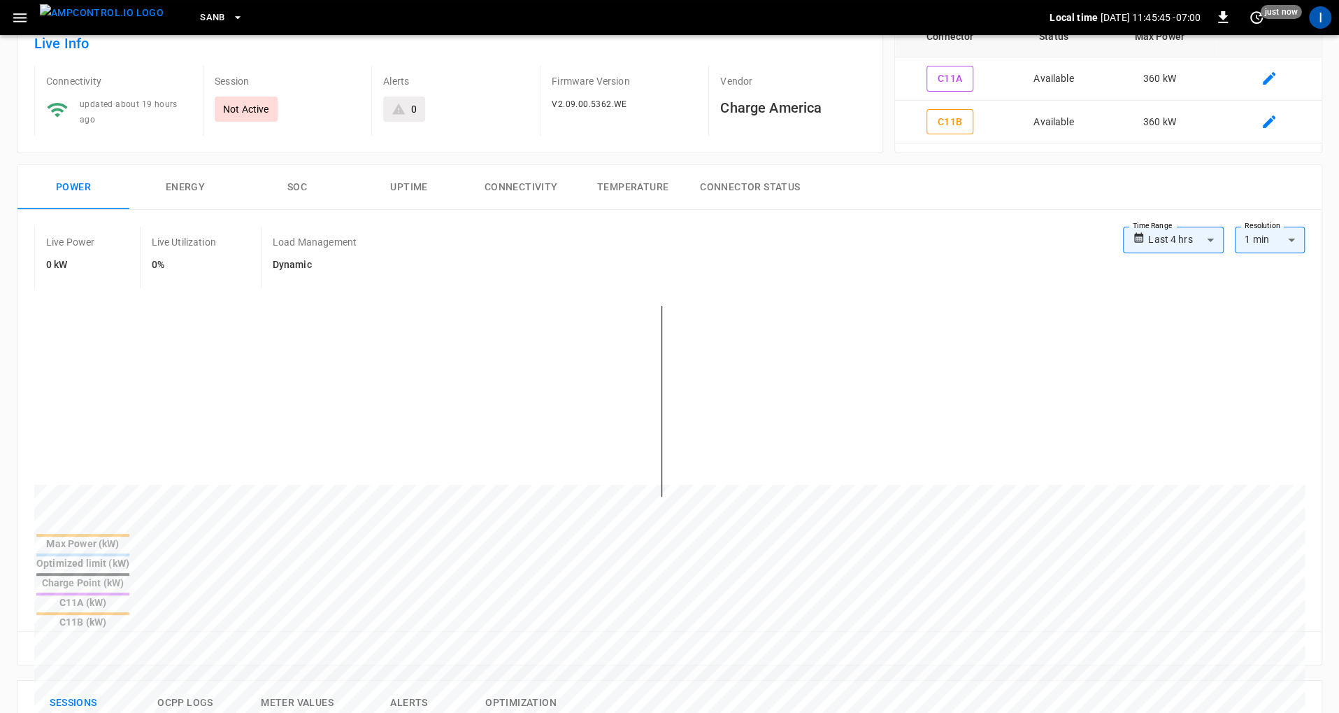
scroll to position [83, 0]
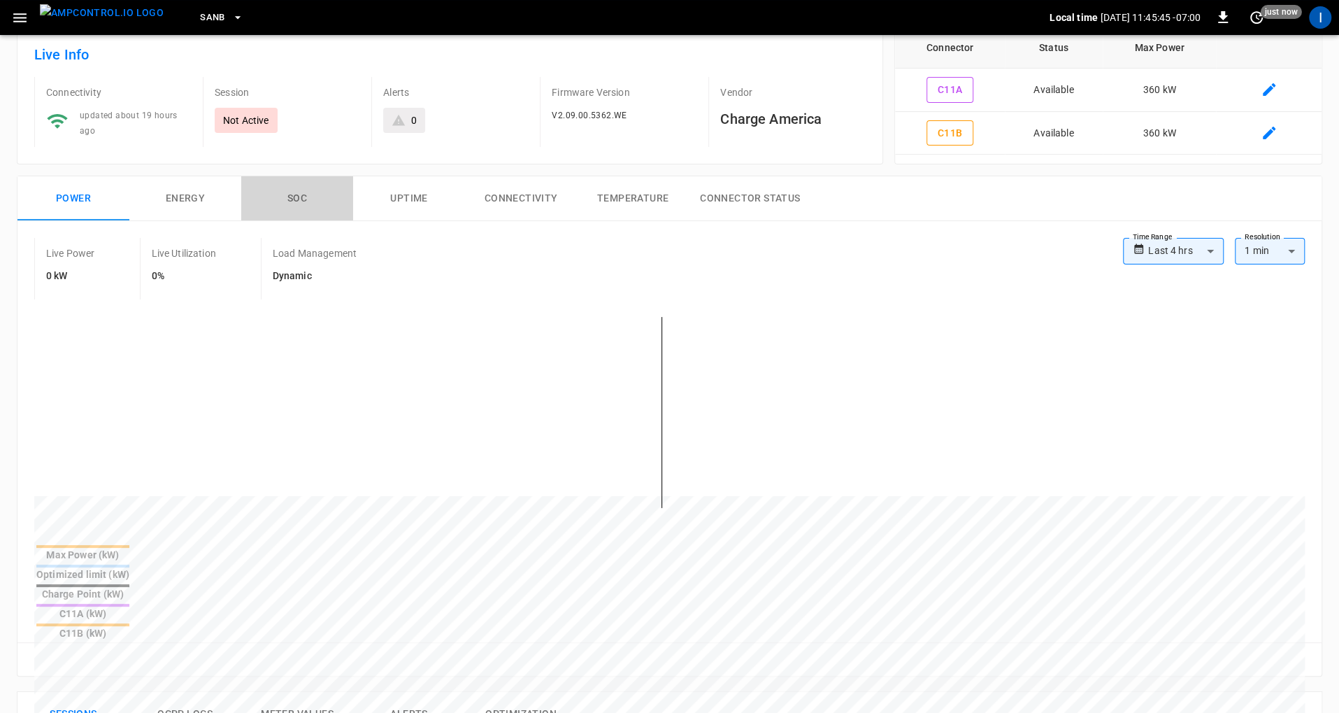
click at [298, 190] on button "SOC" at bounding box center [297, 198] width 112 height 45
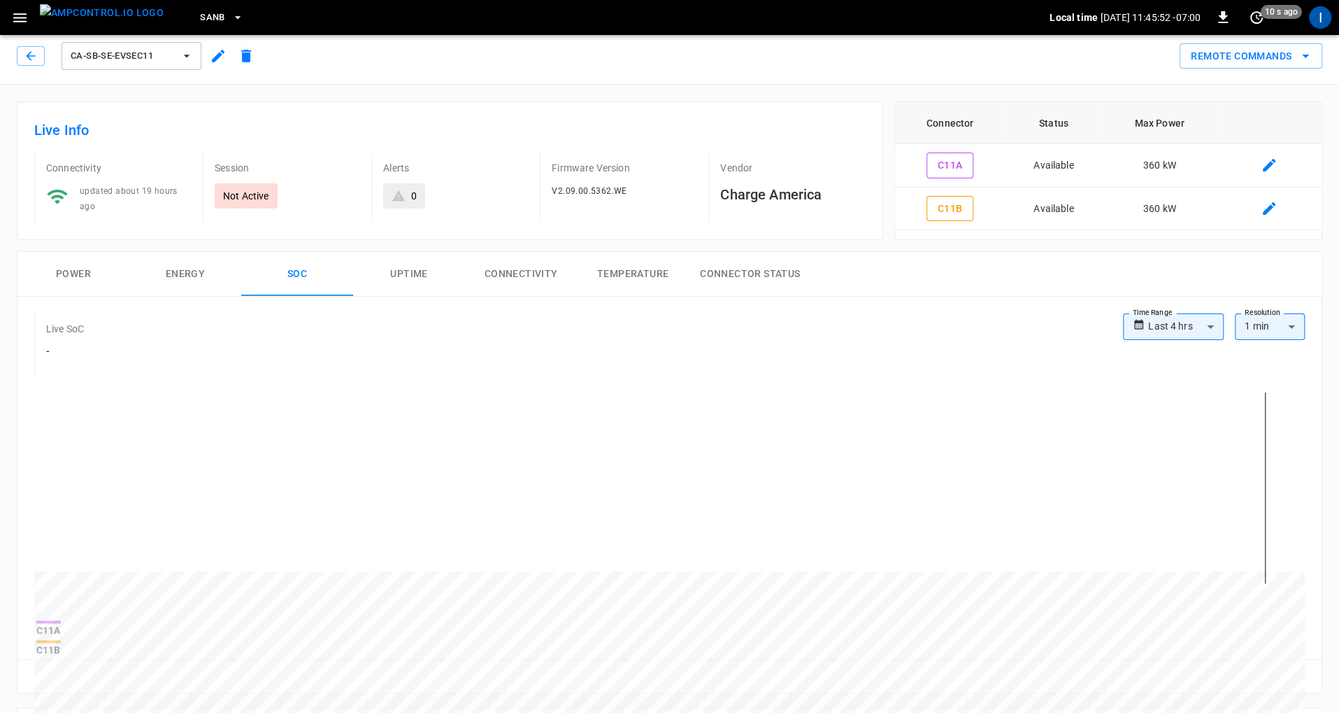
scroll to position [0, 0]
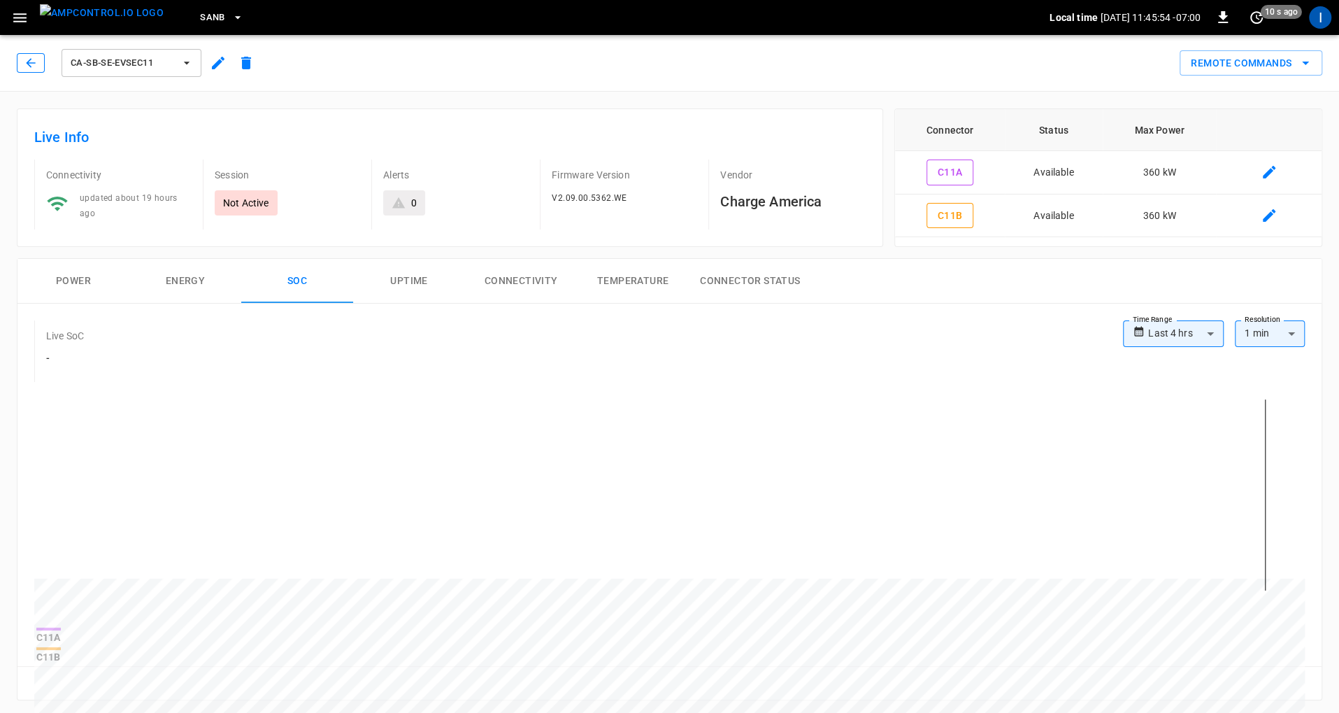
click at [40, 64] on button "button" at bounding box center [31, 63] width 28 height 20
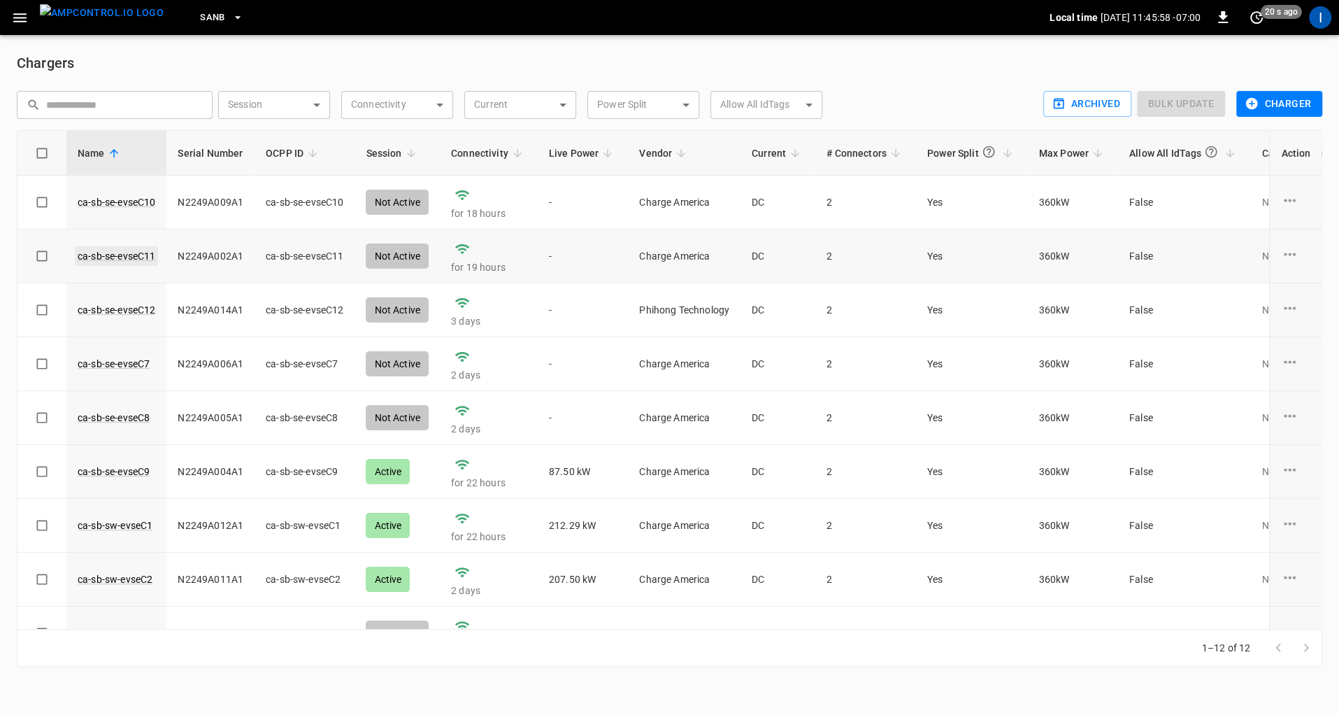
click at [128, 257] on link "ca-sb-se-evseC11" at bounding box center [116, 256] width 83 height 20
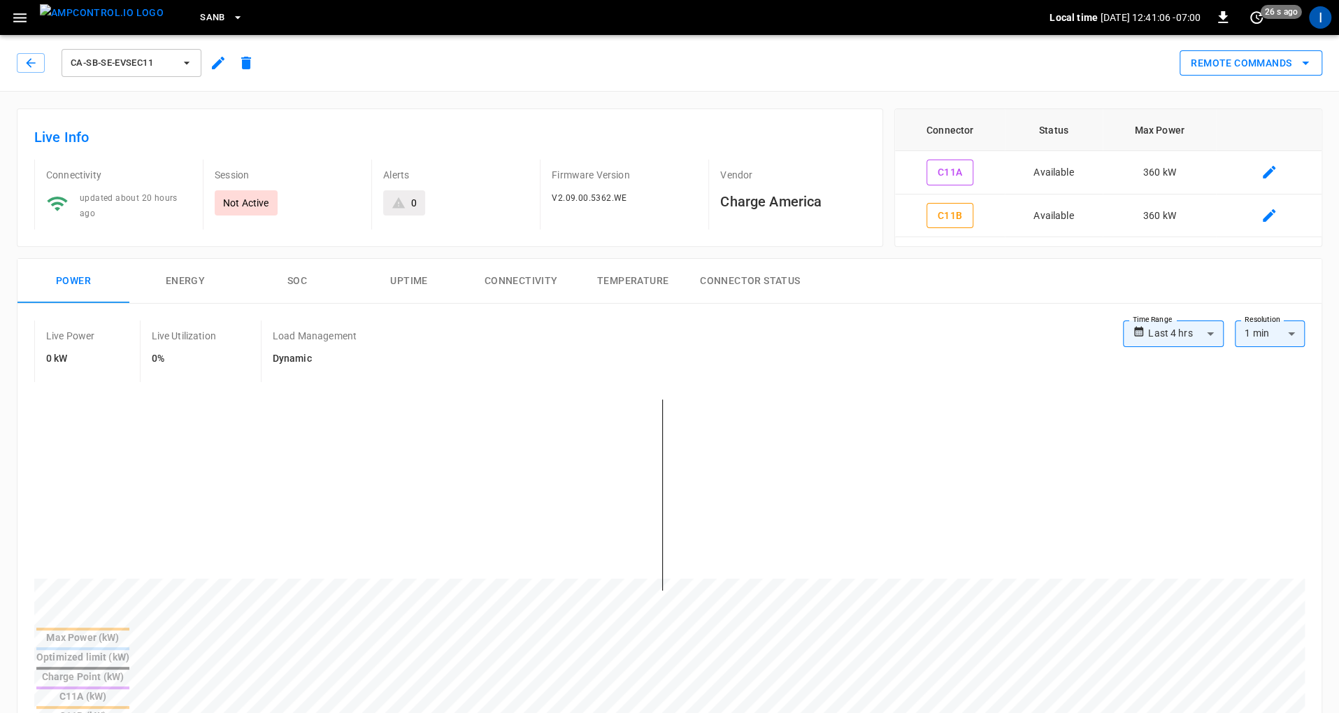
click at [1214, 65] on button "Remote Commands" at bounding box center [1251, 63] width 143 height 26
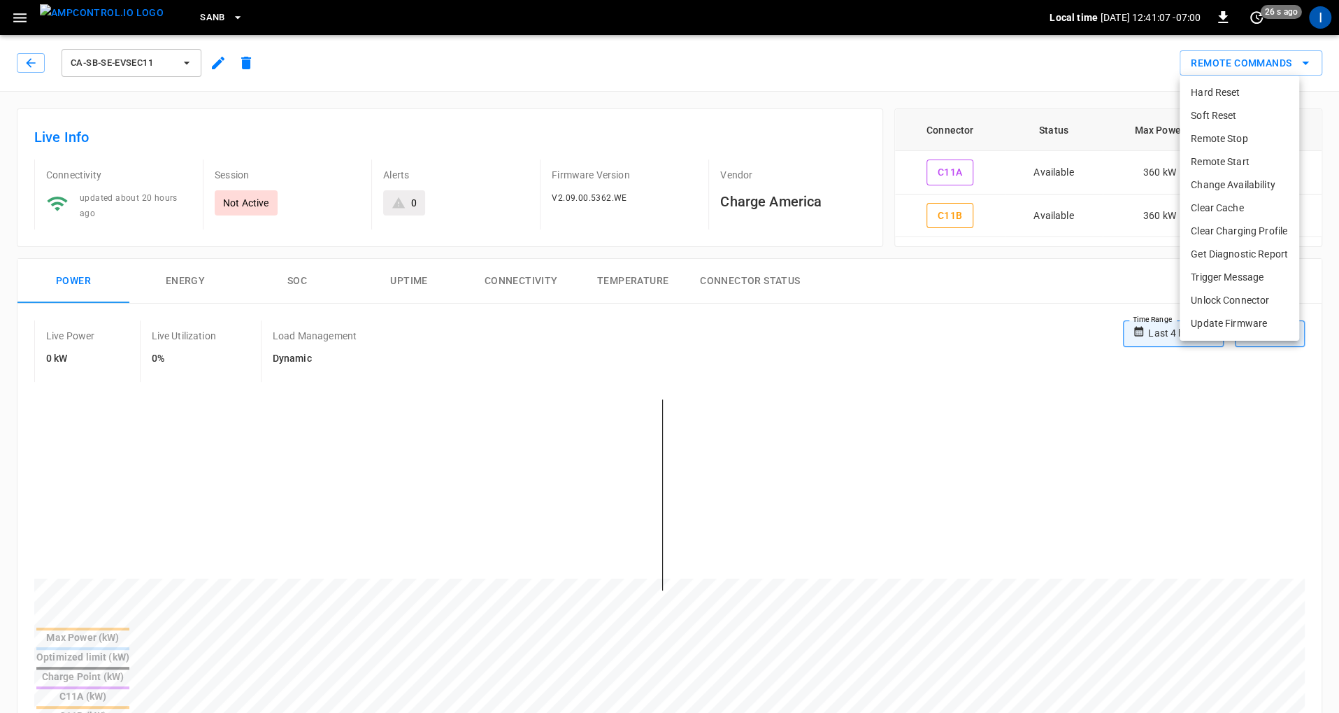
click at [846, 85] on div at bounding box center [669, 356] width 1339 height 713
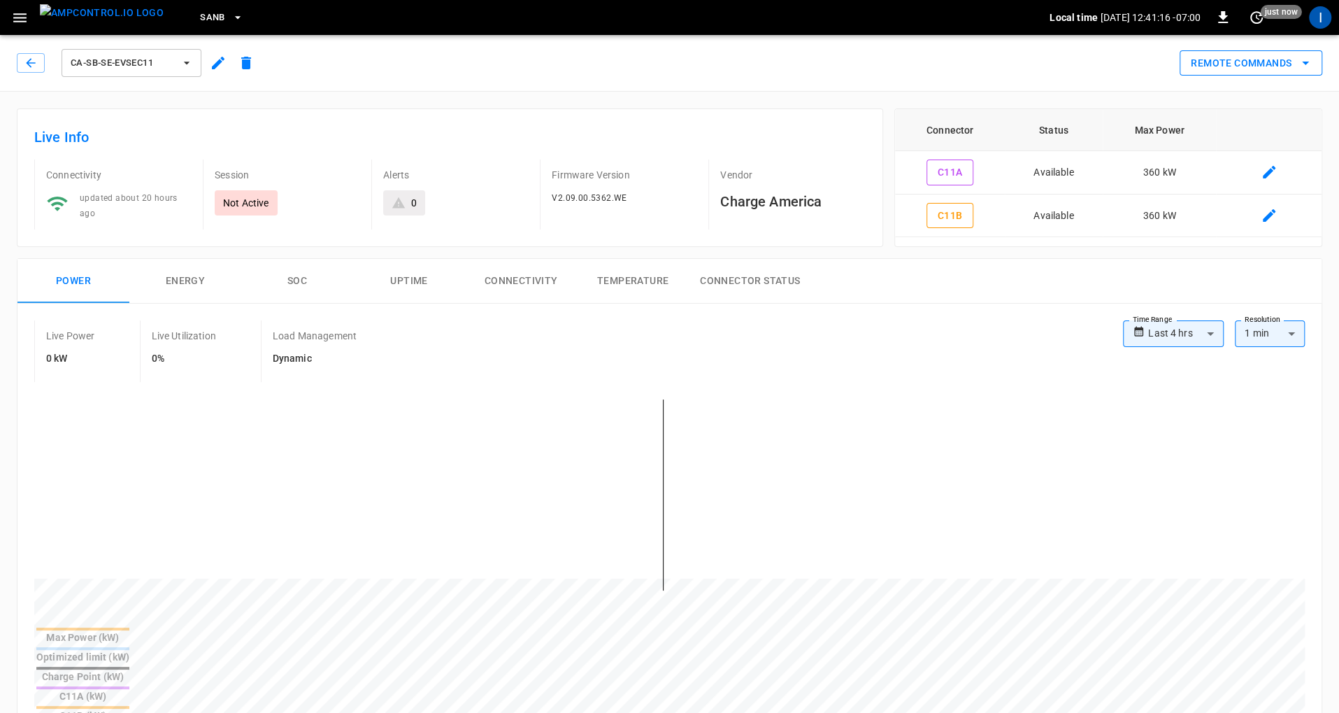
click at [1222, 68] on button "Remote Commands" at bounding box center [1251, 63] width 143 height 26
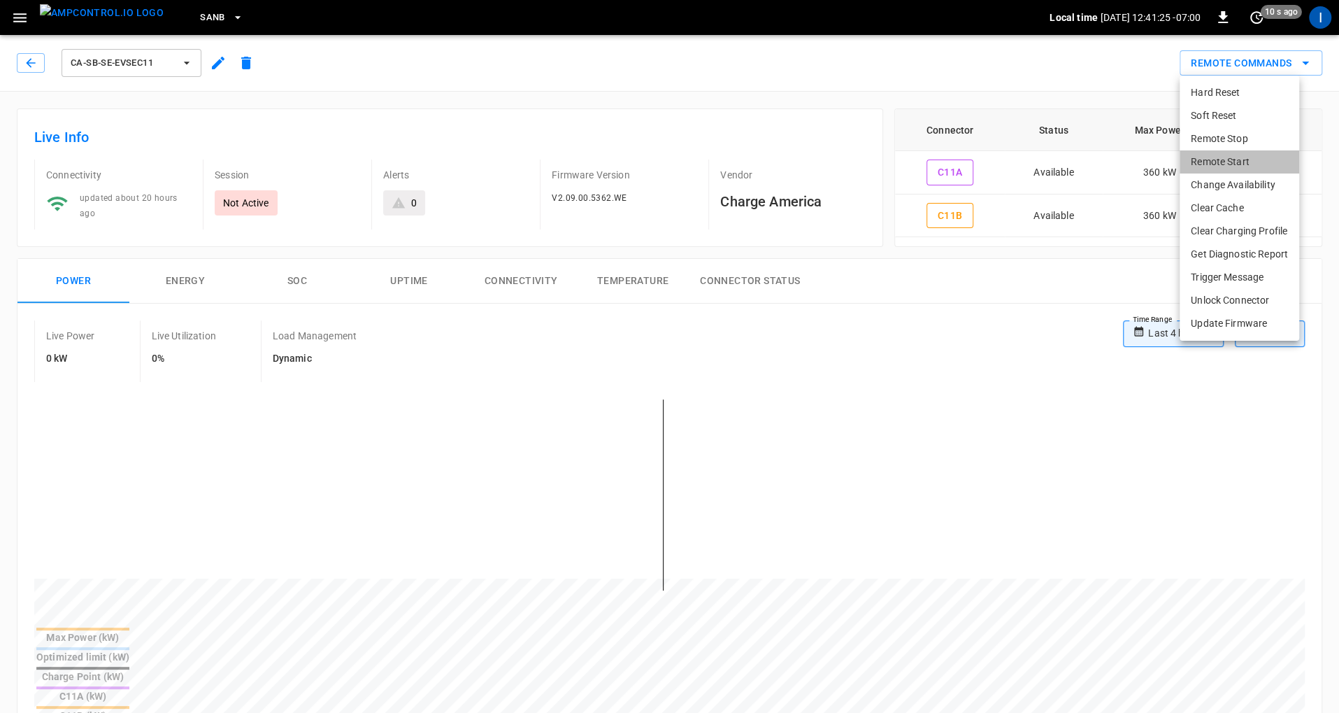
click at [1220, 166] on li "Remote Start" at bounding box center [1240, 161] width 120 height 23
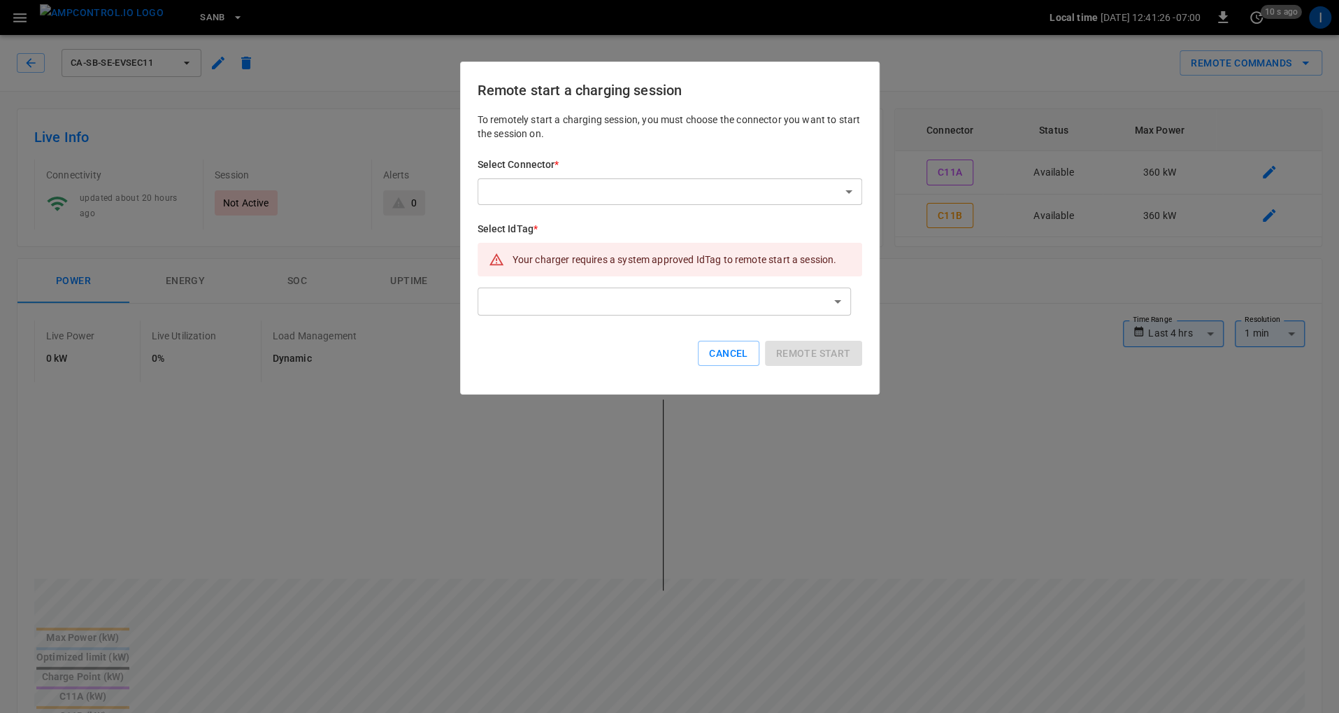
click at [652, 186] on body "**********" at bounding box center [669, 716] width 1339 height 1433
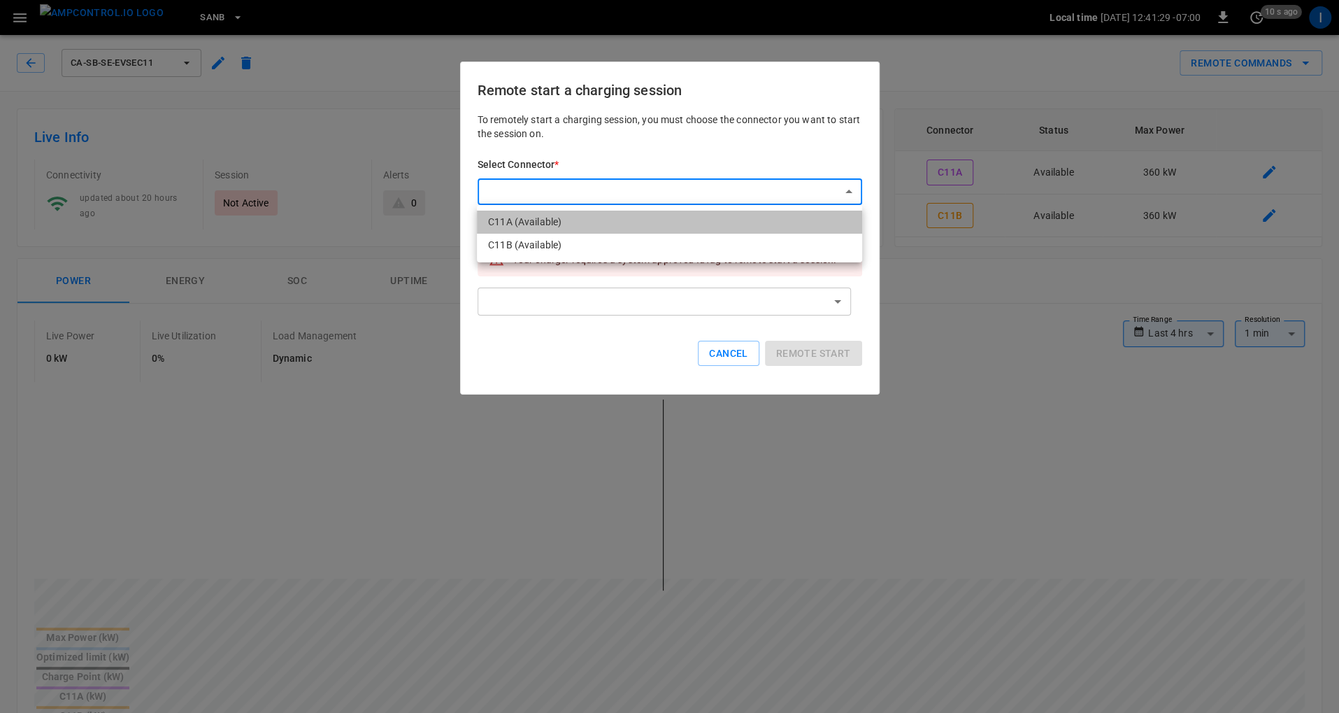
click at [564, 224] on li "C11A (Available)" at bounding box center [669, 222] width 385 height 23
type input "**********"
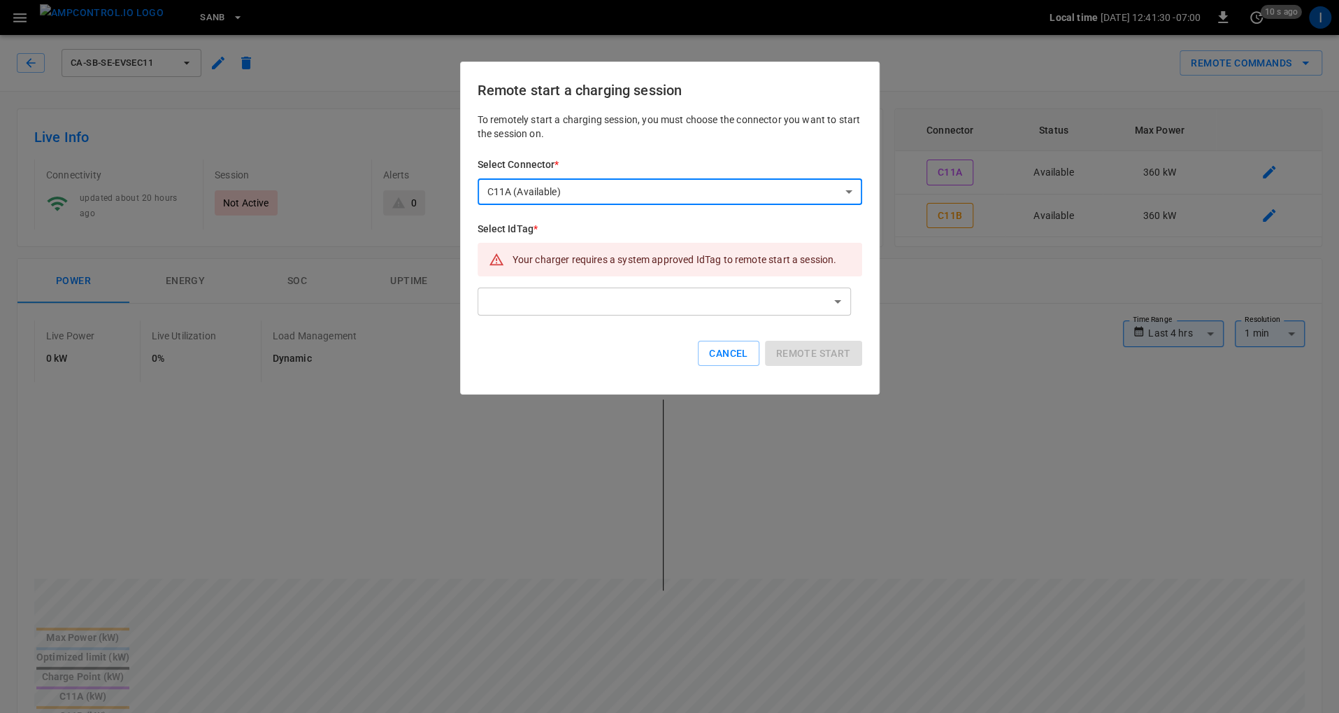
click at [562, 301] on body "**********" at bounding box center [669, 716] width 1339 height 1433
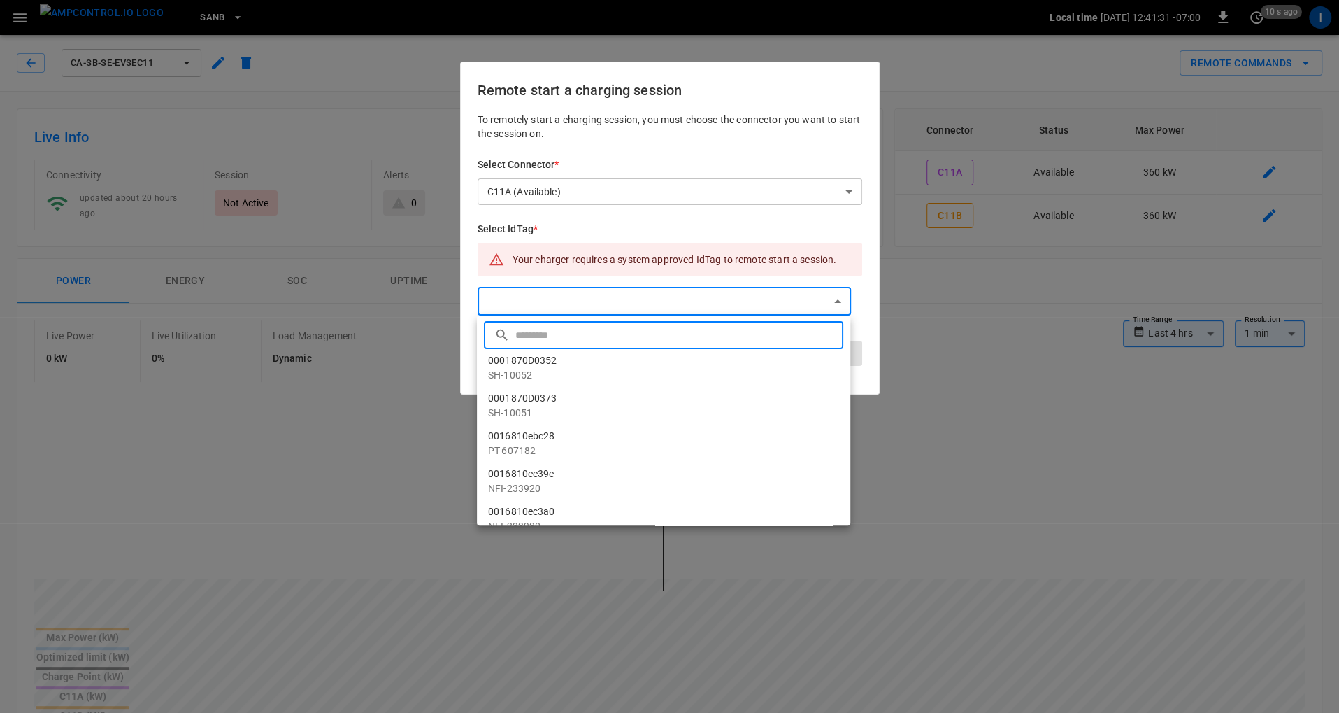
click at [553, 343] on input "text" at bounding box center [678, 334] width 325 height 37
type input "****"
click at [516, 511] on li "test-idtag" at bounding box center [664, 511] width 374 height 23
type input "**********"
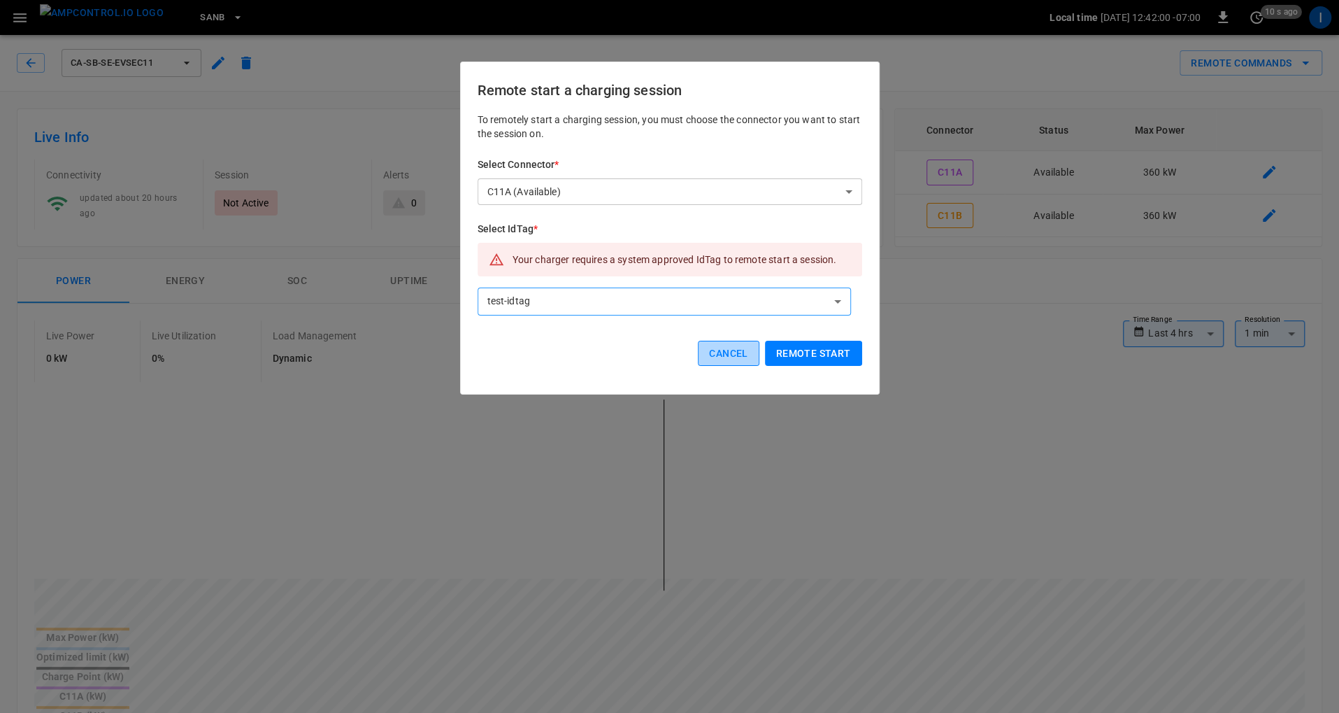
click at [731, 354] on button "Cancel" at bounding box center [728, 354] width 61 height 26
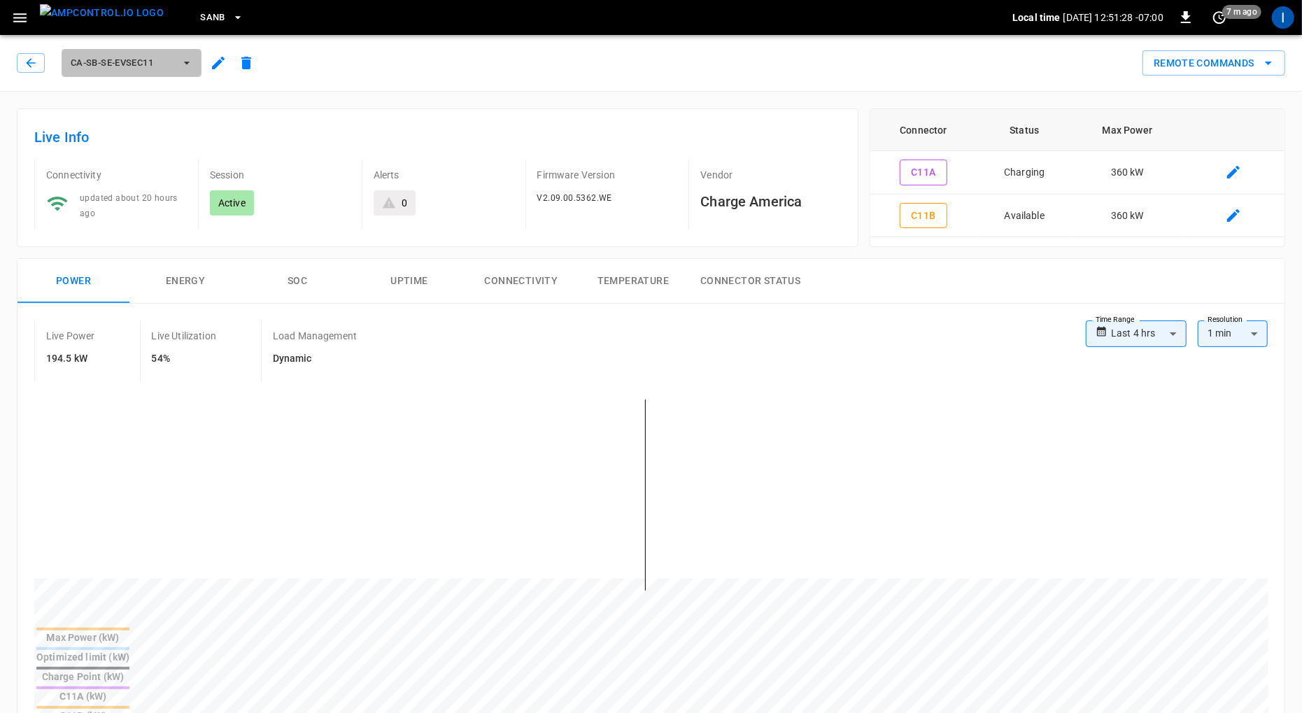
click at [136, 68] on span "ca-sb-se-evseC11" at bounding box center [123, 63] width 104 height 16
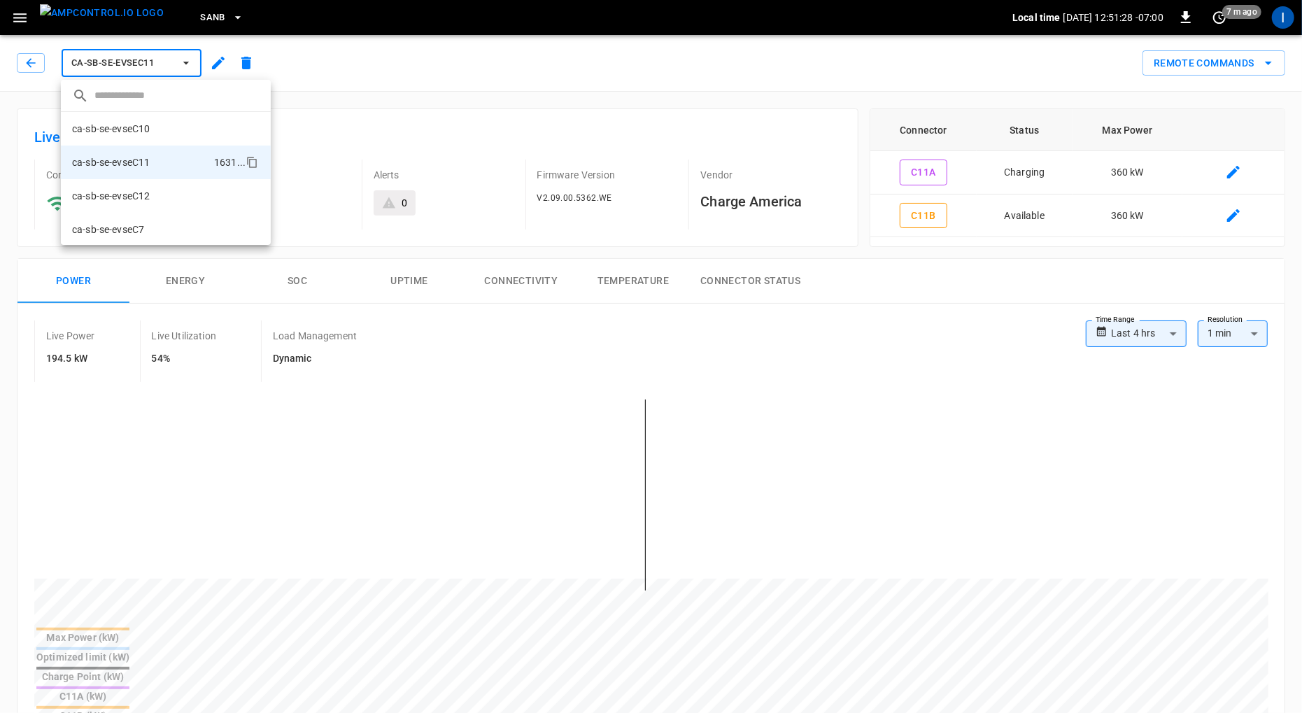
scroll to position [24, 0]
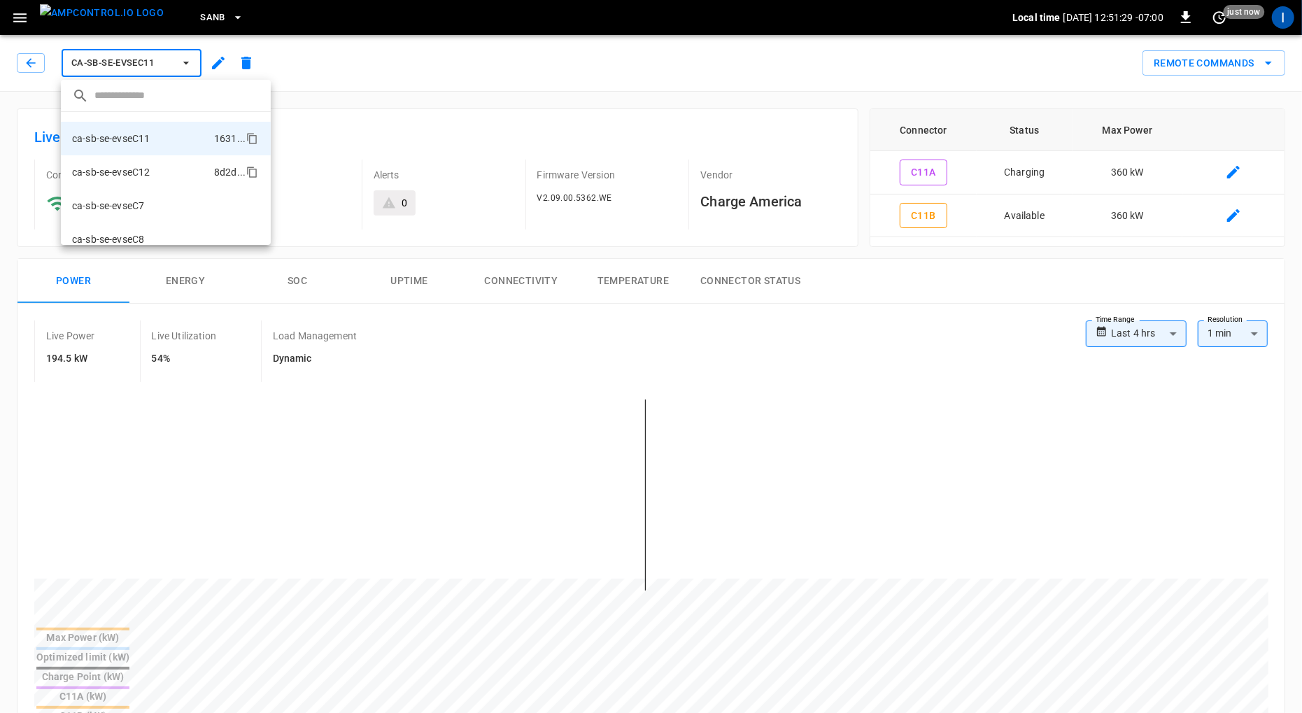
click at [143, 175] on p "ca-sb-se-evseC12" at bounding box center [111, 172] width 78 height 14
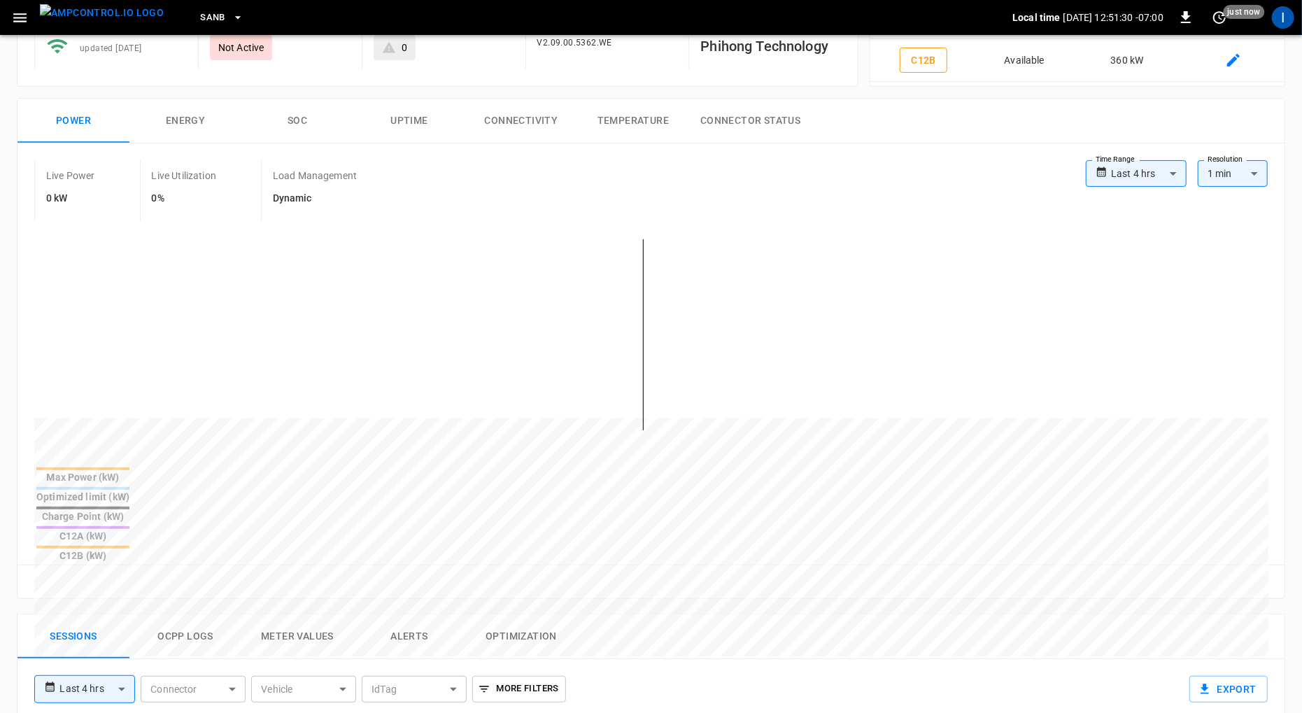
scroll to position [165, 0]
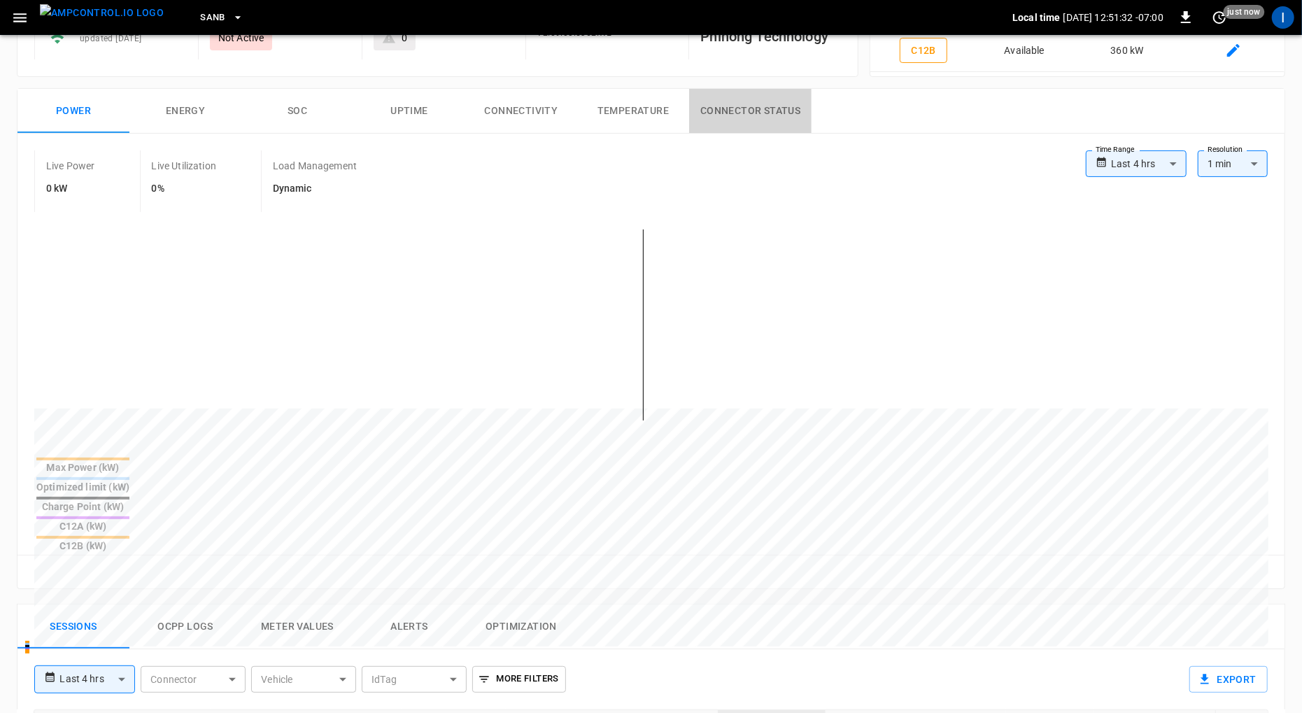
click at [787, 113] on button "Connector Status" at bounding box center [750, 111] width 122 height 45
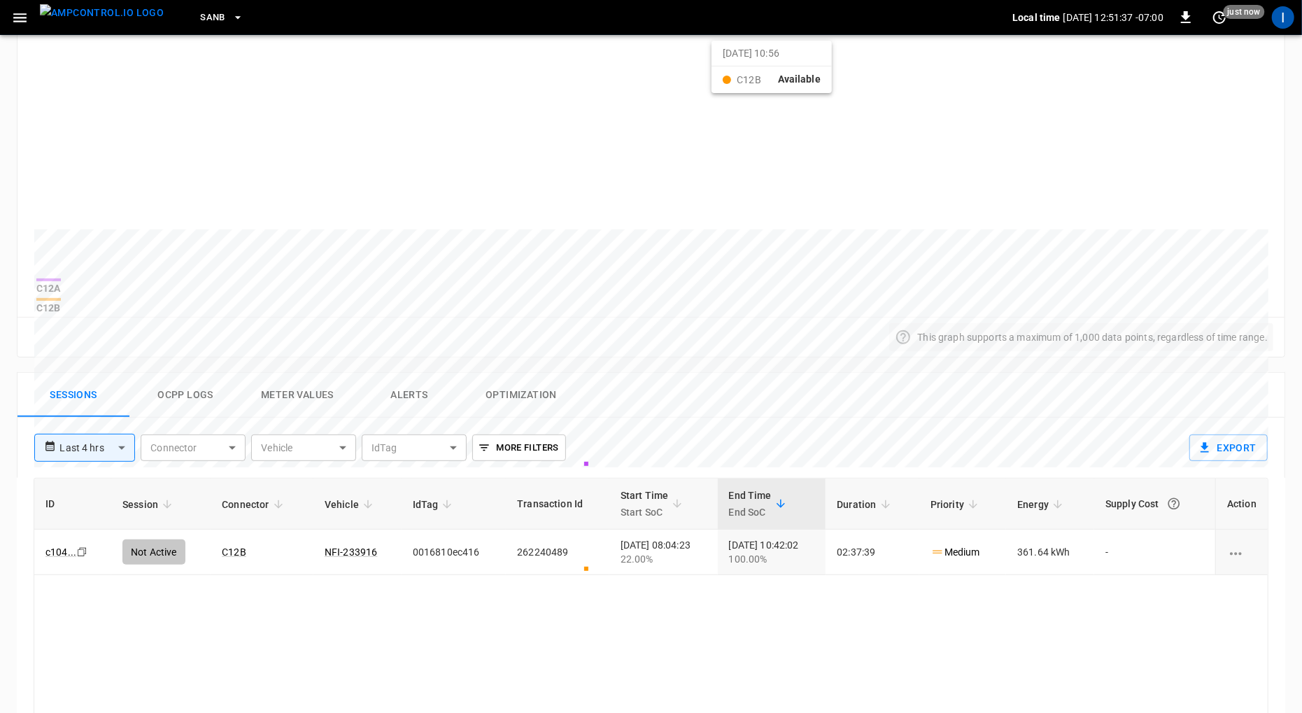
scroll to position [375, 0]
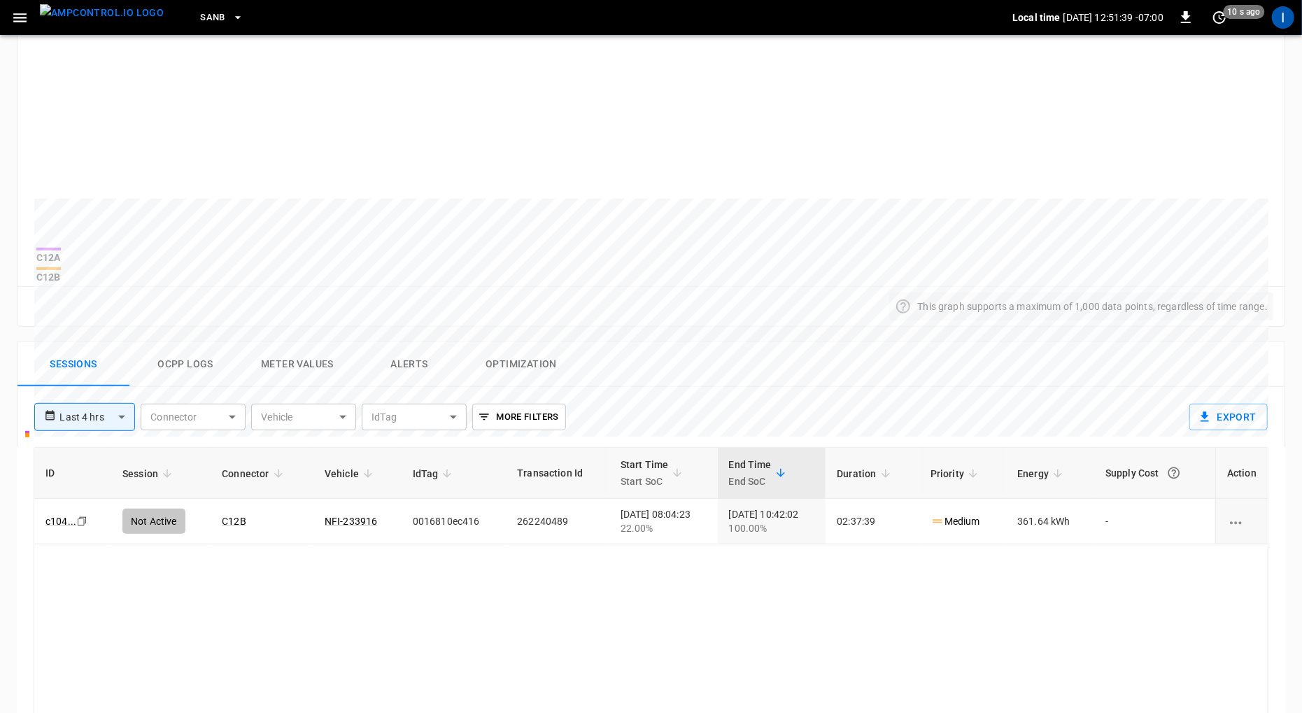
click at [197, 358] on button "Ocpp logs" at bounding box center [185, 364] width 112 height 45
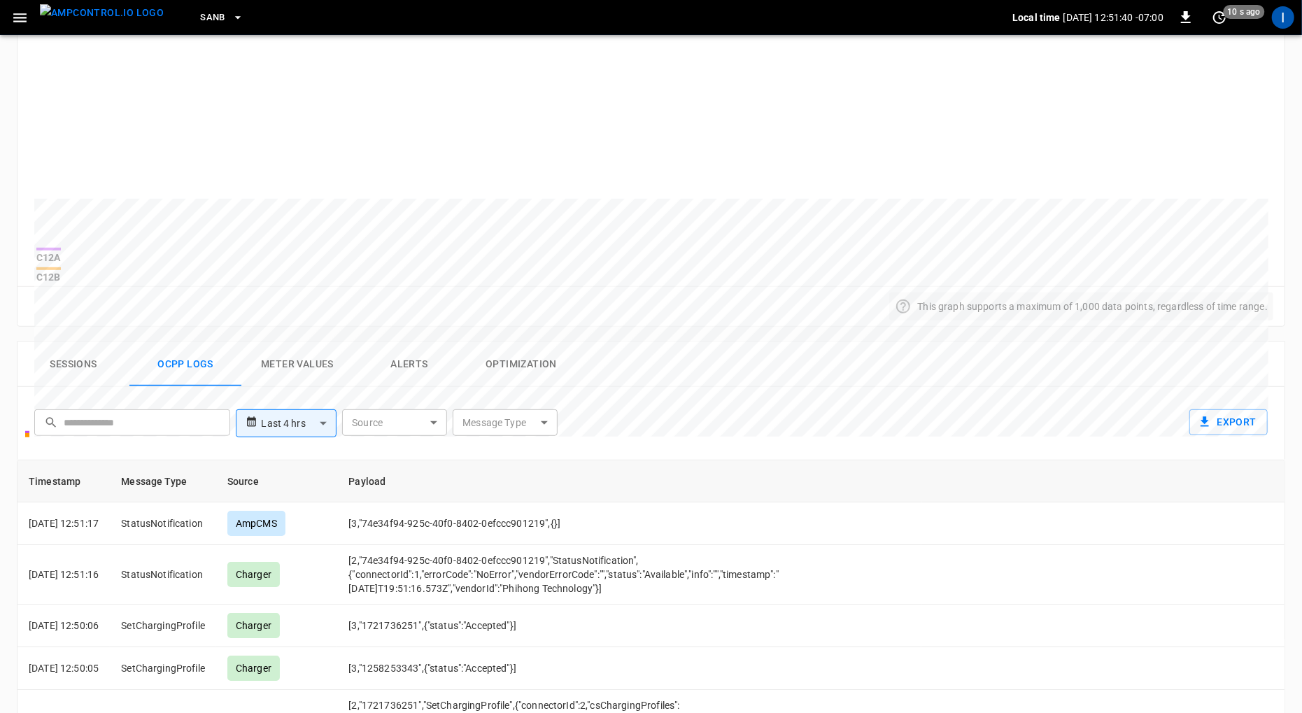
click at [520, 408] on body "**********" at bounding box center [651, 319] width 1302 height 1388
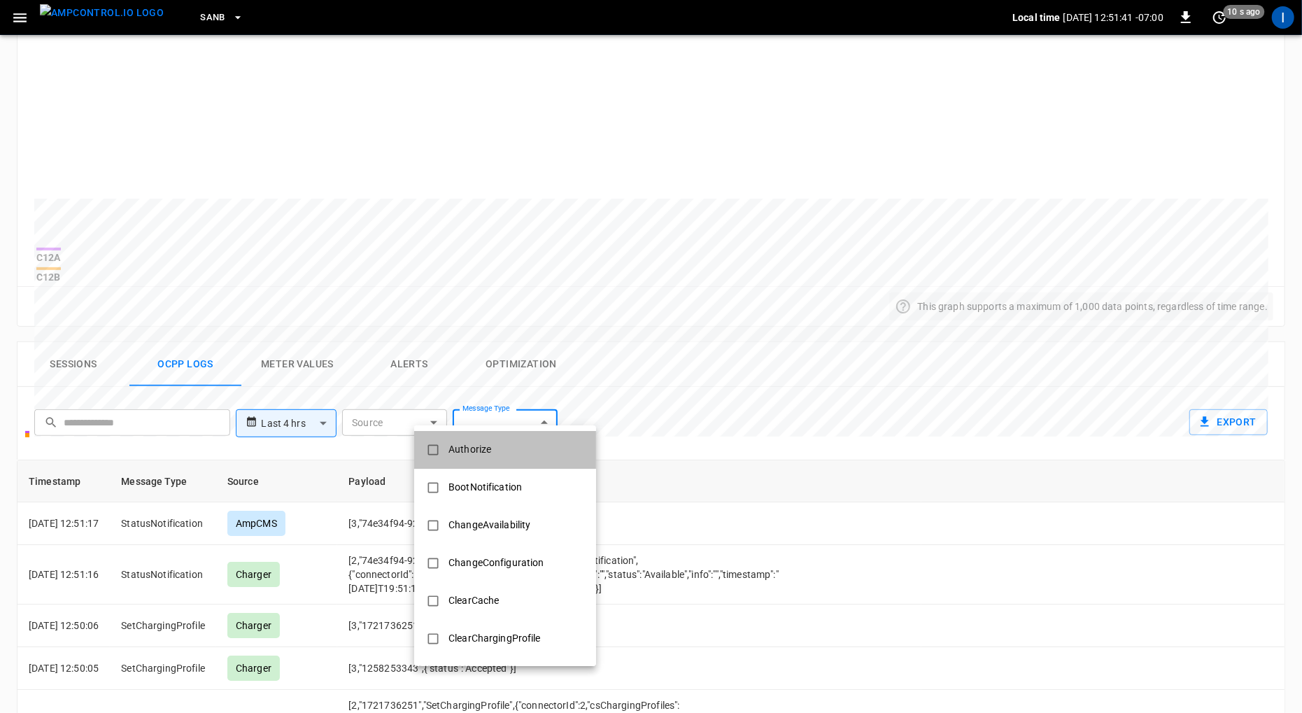
click at [503, 443] on li "Authorize" at bounding box center [505, 450] width 182 height 38
type input "*********"
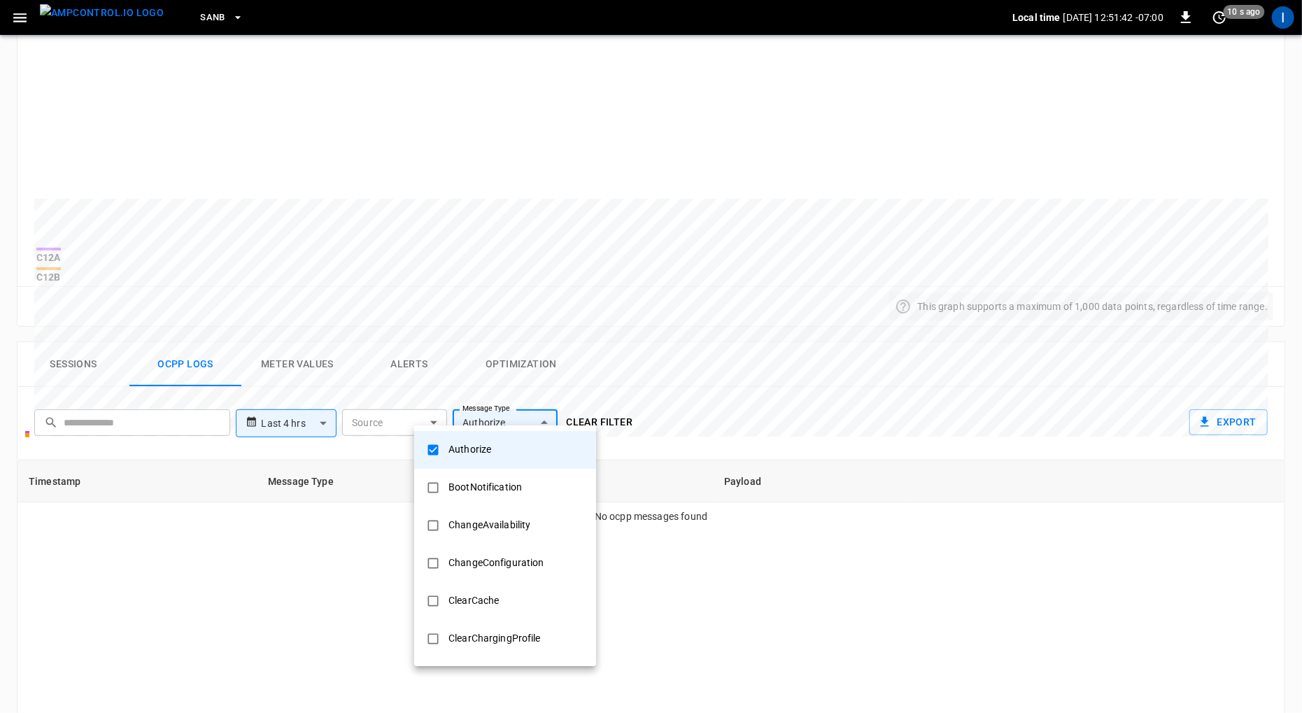
click at [711, 300] on div at bounding box center [651, 356] width 1302 height 713
click at [509, 410] on body "**********" at bounding box center [651, 319] width 1302 height 1388
click at [485, 459] on div "Authorize" at bounding box center [469, 449] width 59 height 26
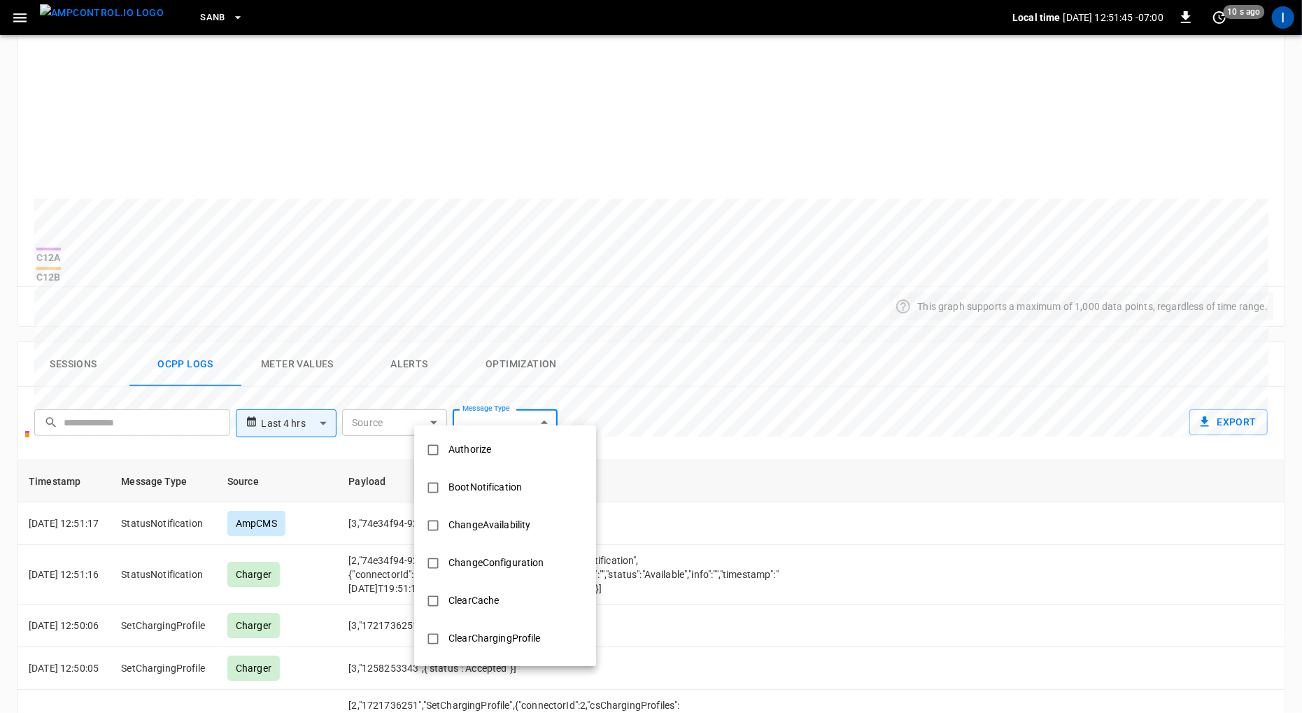
click at [665, 369] on div at bounding box center [651, 356] width 1302 height 713
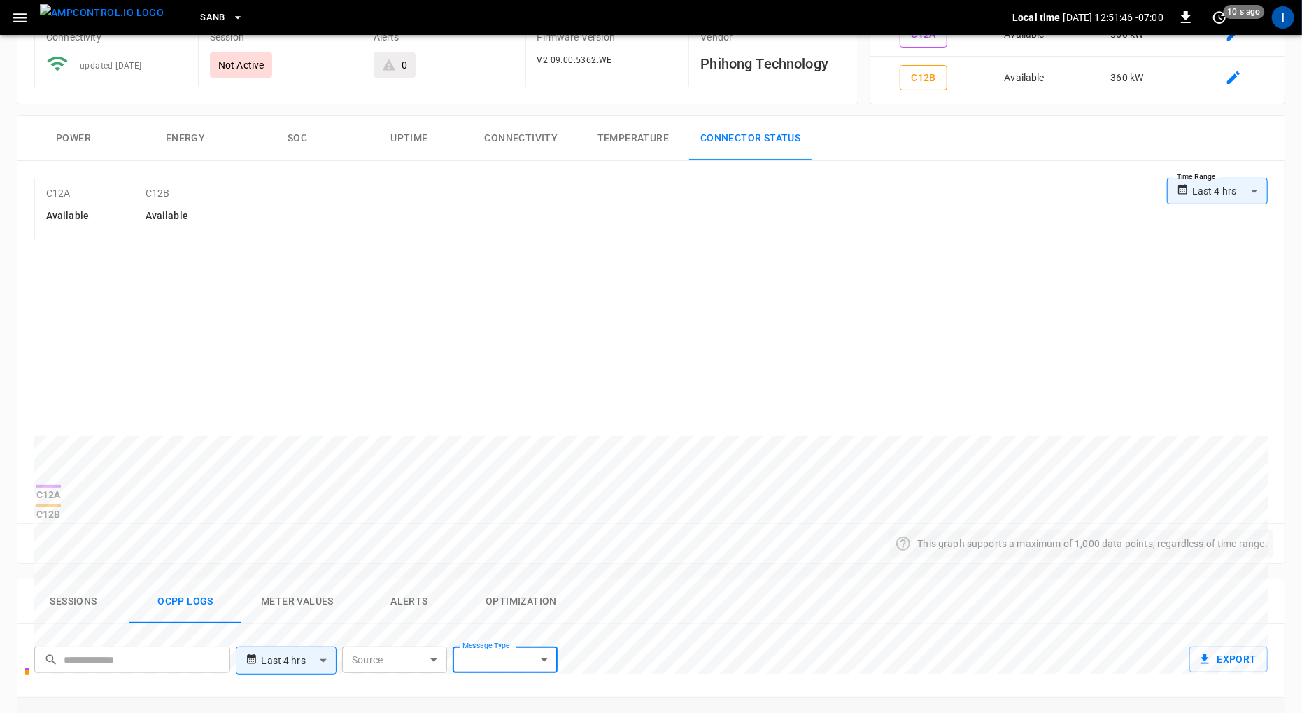
scroll to position [0, 0]
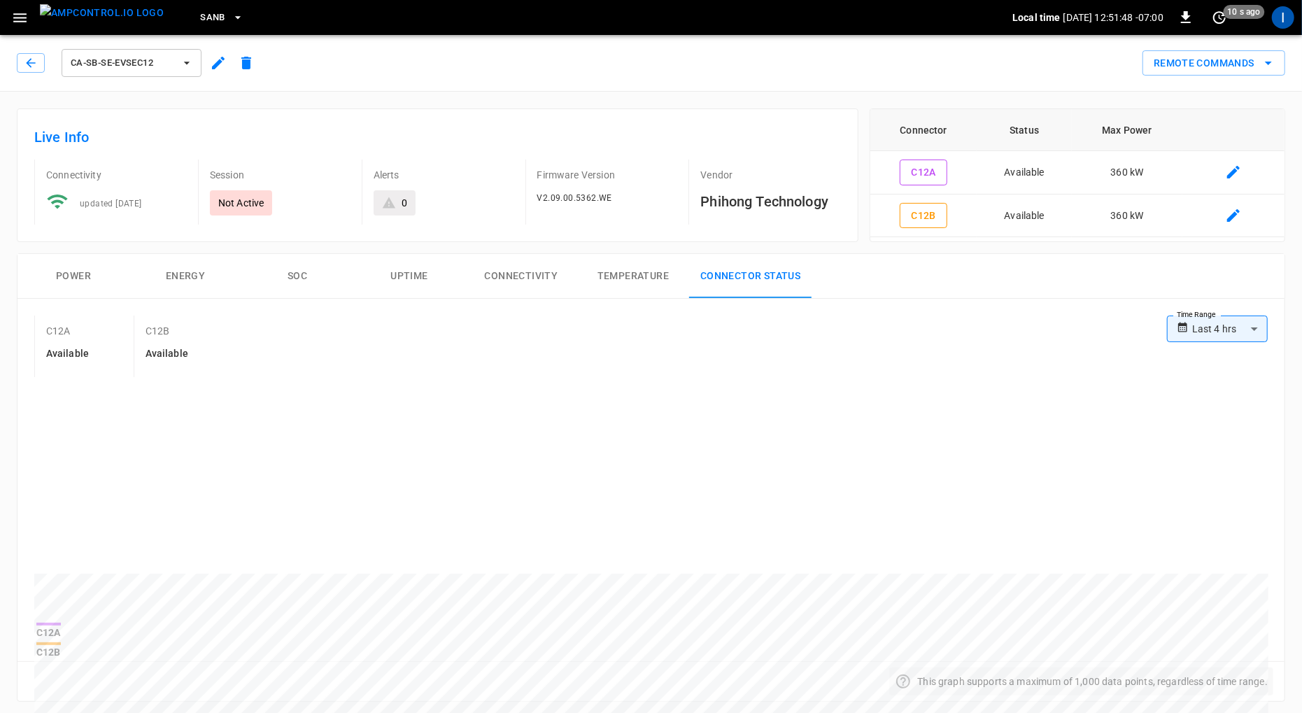
click at [111, 64] on span "ca-sb-se-evseC12" at bounding box center [123, 63] width 104 height 16
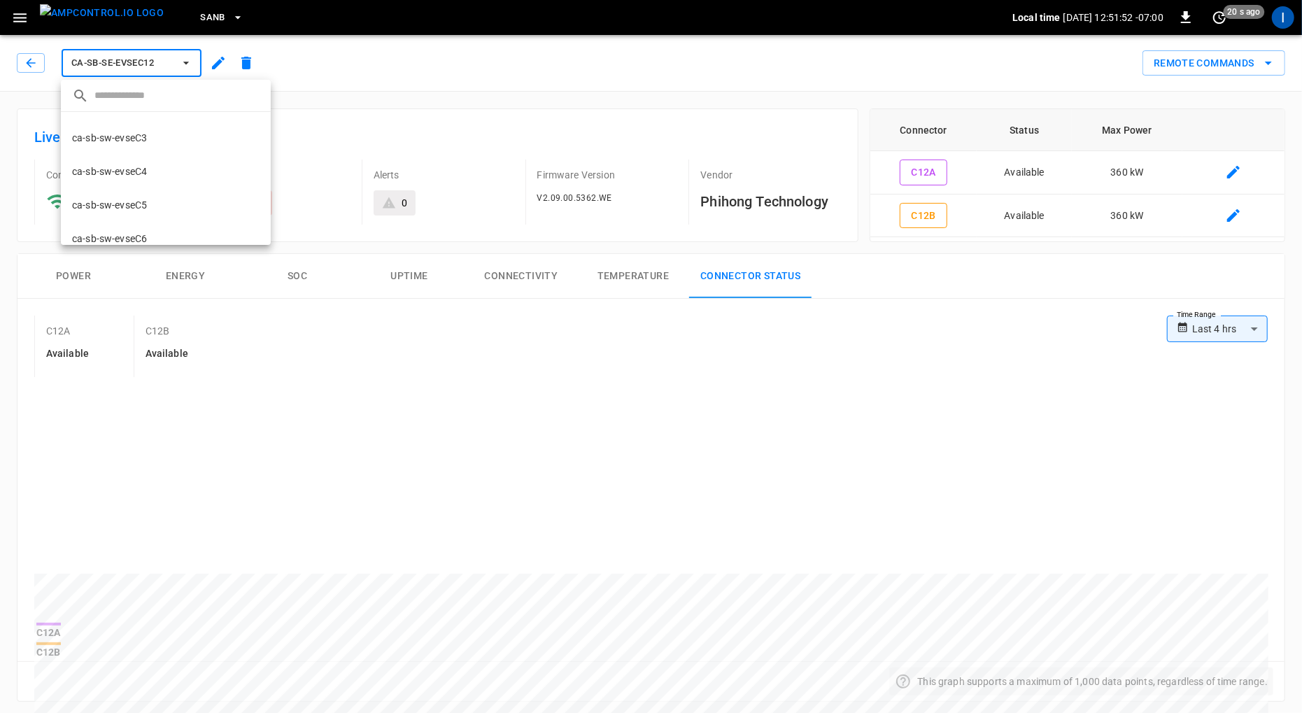
scroll to position [270, 0]
click at [137, 185] on li "ca-sb-sw-evseC5 279a ..." at bounding box center [166, 195] width 210 height 34
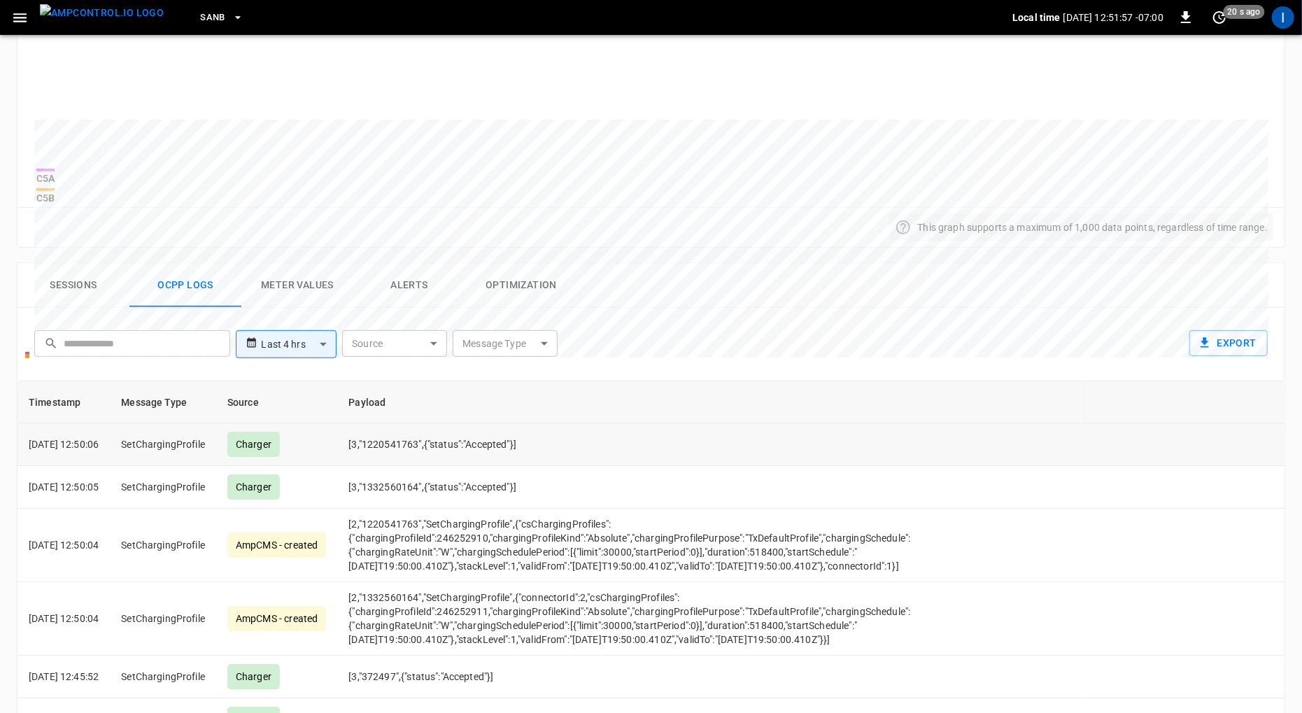
scroll to position [480, 0]
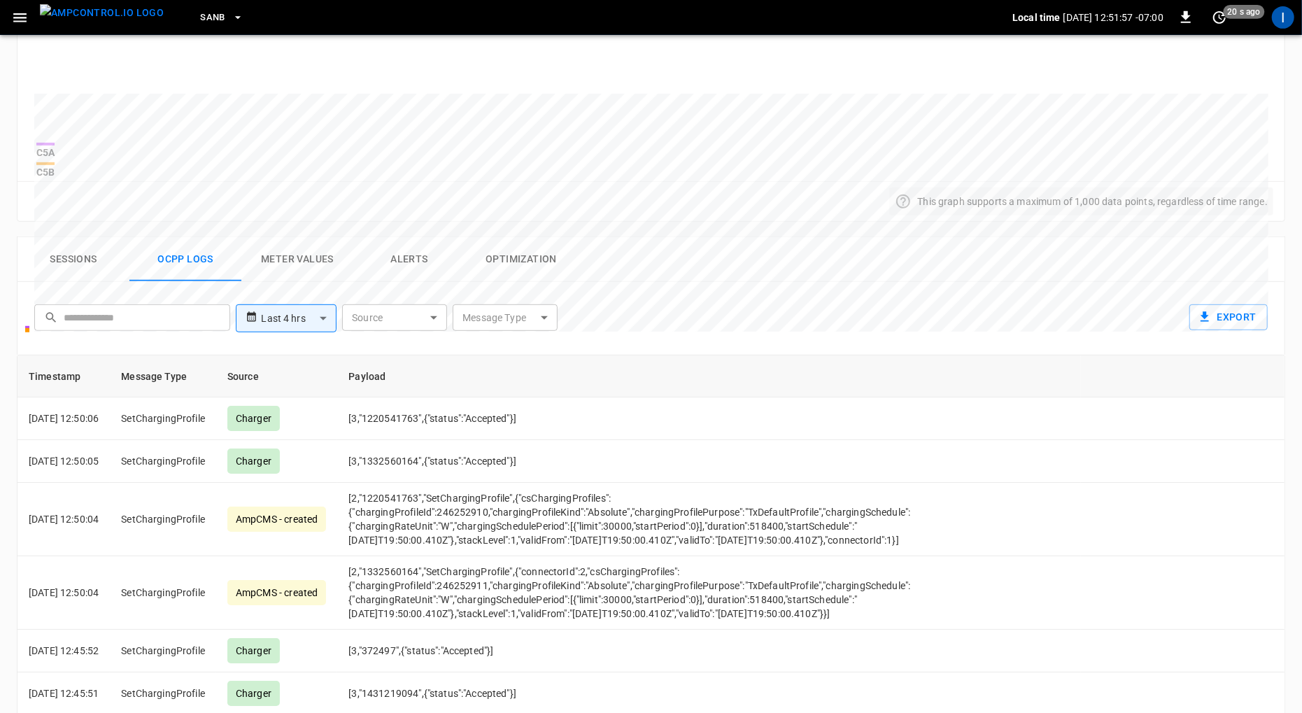
click at [71, 260] on button "Sessions" at bounding box center [73, 259] width 112 height 45
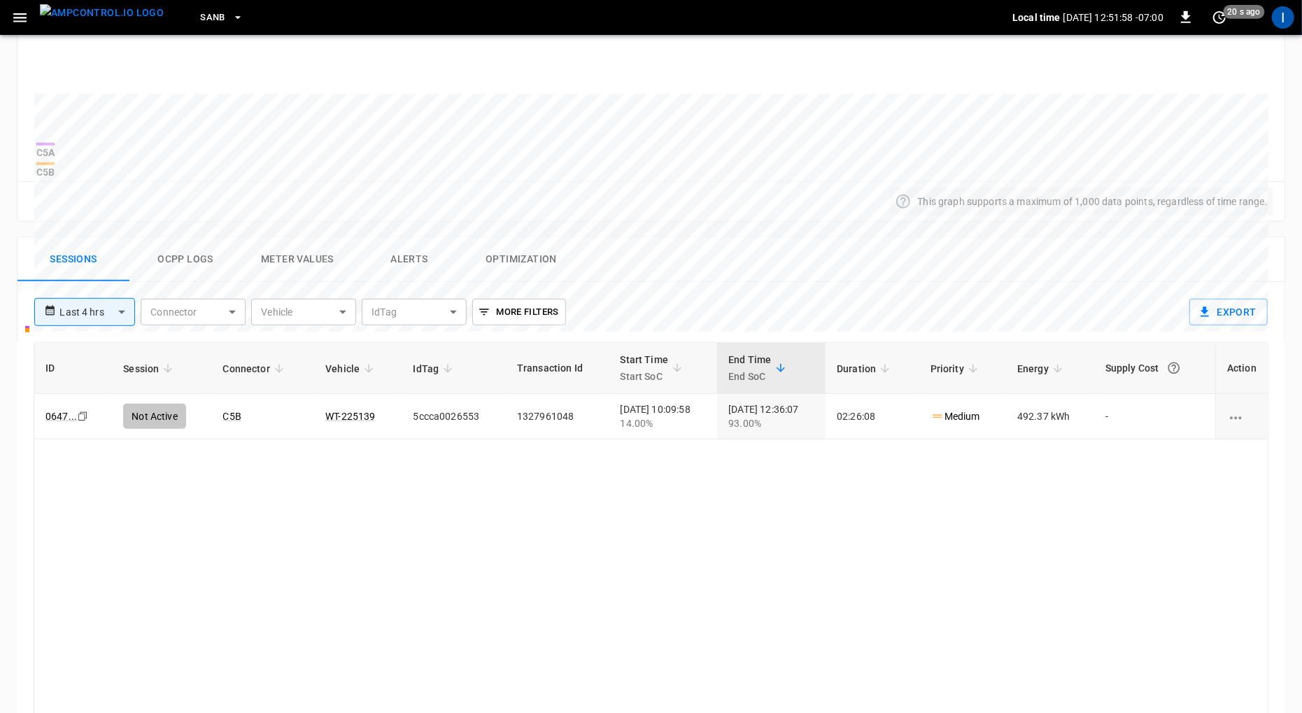
click at [85, 300] on body "**********" at bounding box center [651, 207] width 1302 height 1375
click at [80, 443] on li "Last 30 days" at bounding box center [84, 447] width 101 height 23
type input "**********"
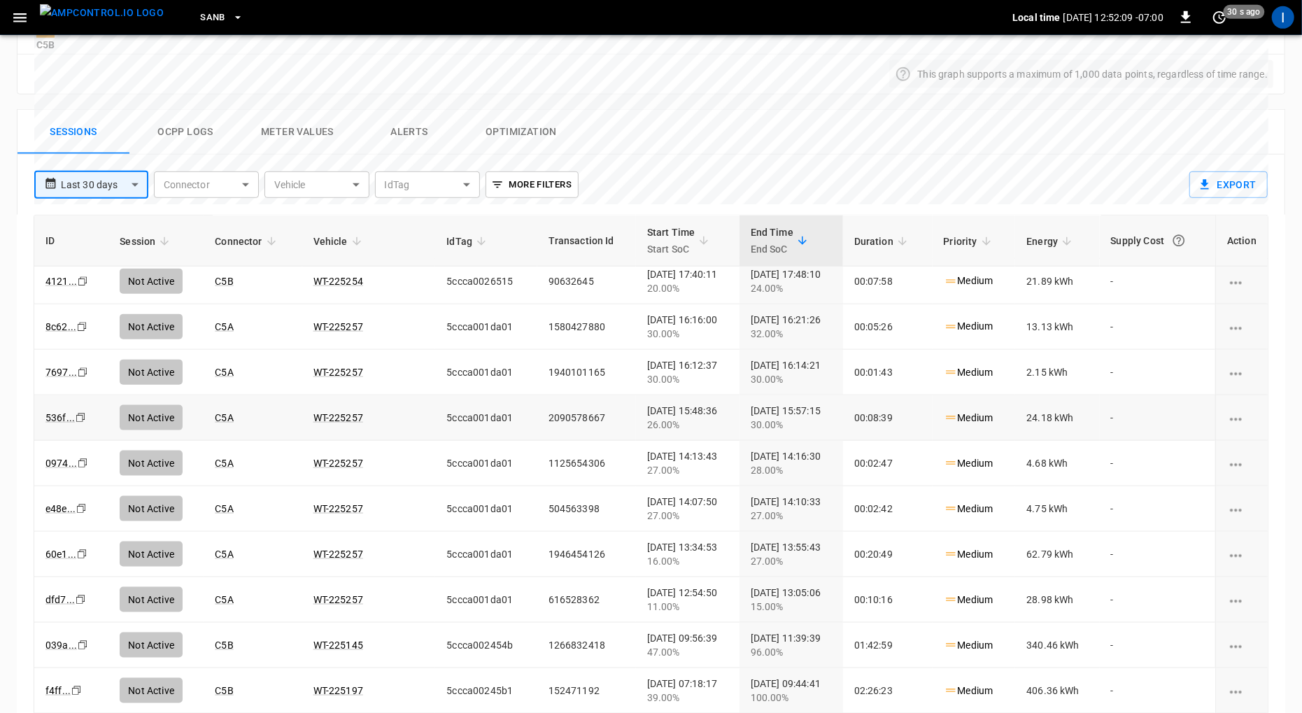
scroll to position [1291, 0]
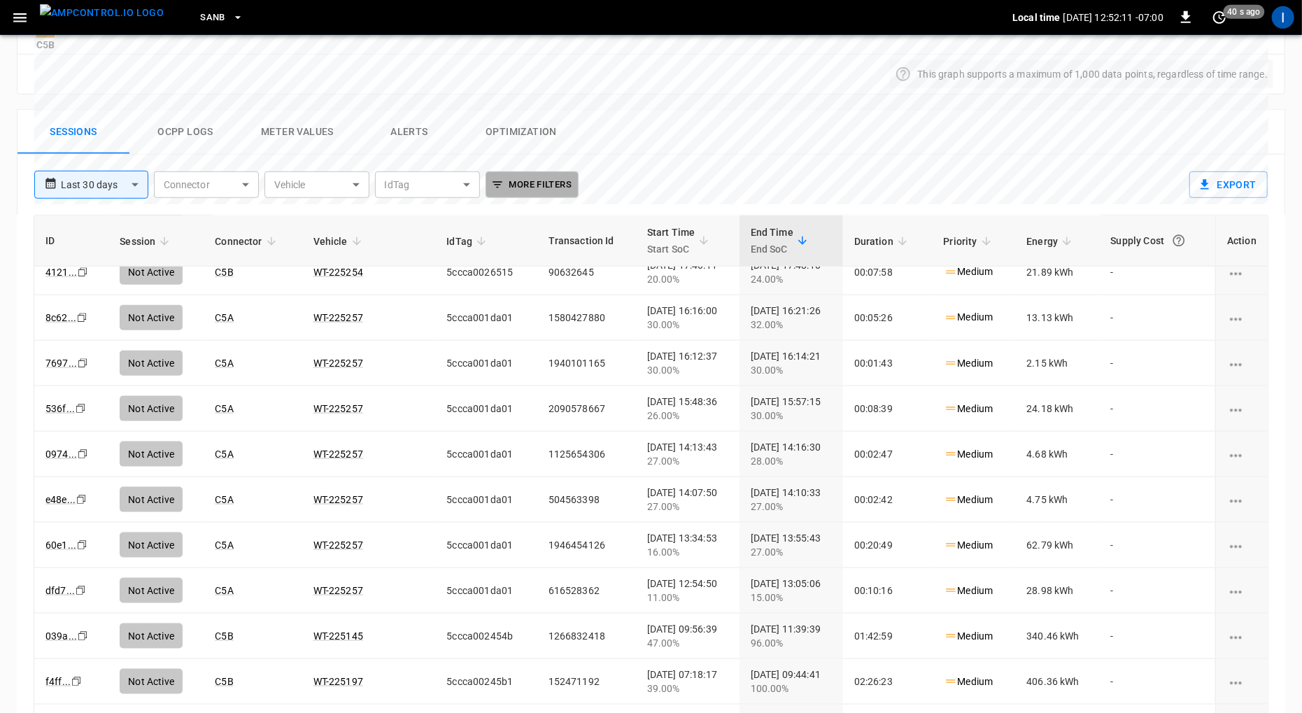
click at [539, 178] on button "More Filters" at bounding box center [531, 184] width 93 height 27
click at [661, 179] on div at bounding box center [651, 356] width 1302 height 713
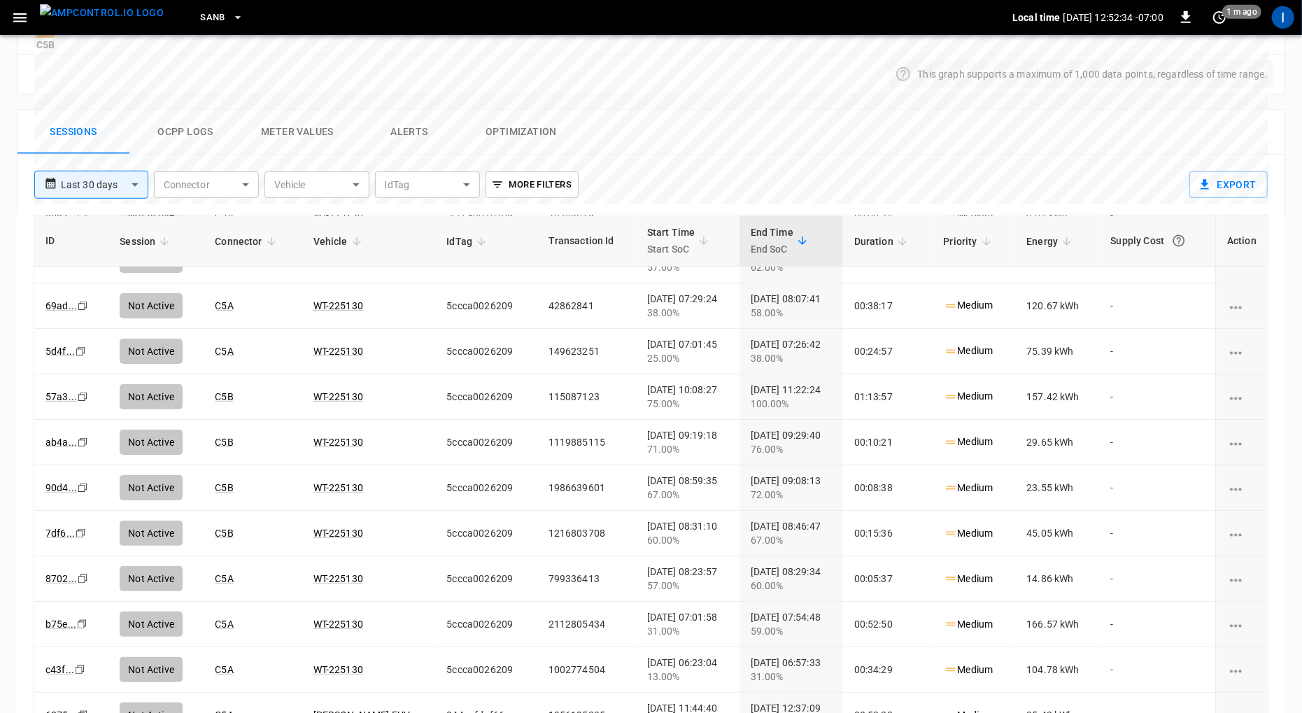
scroll to position [652, 0]
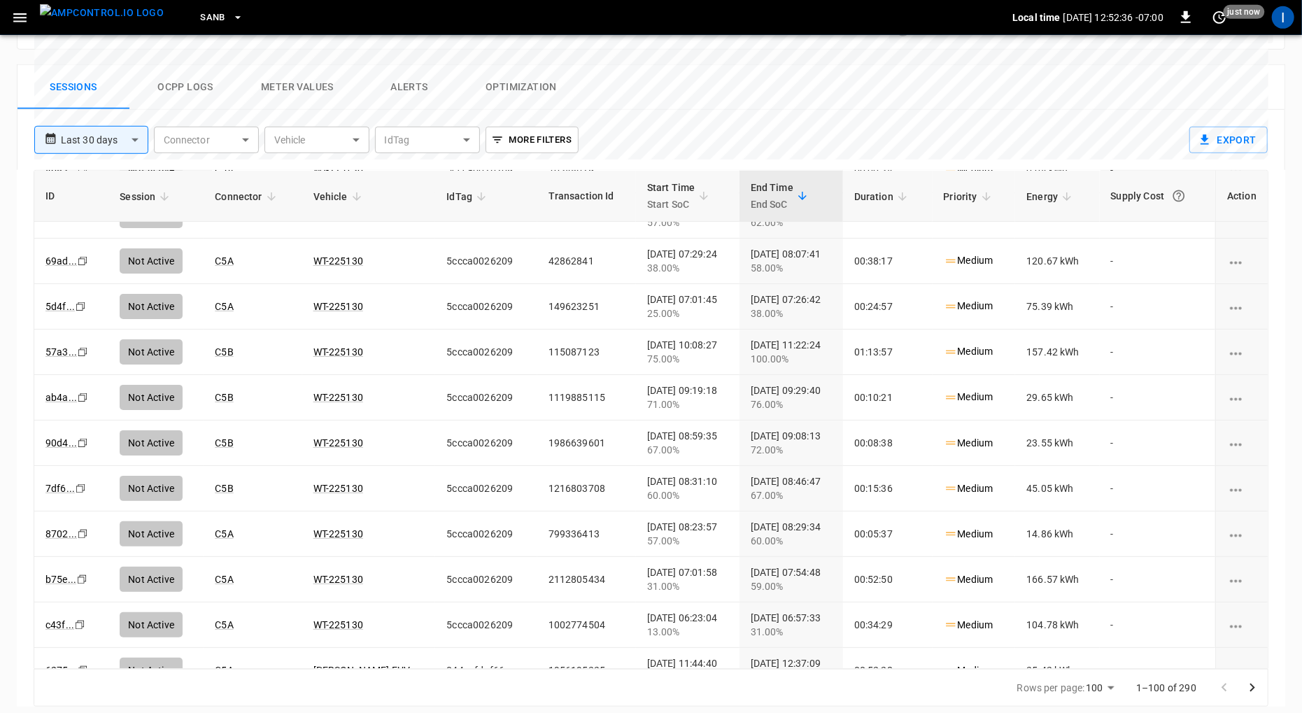
click at [1259, 668] on icon "Go to next page" at bounding box center [1252, 687] width 17 height 17
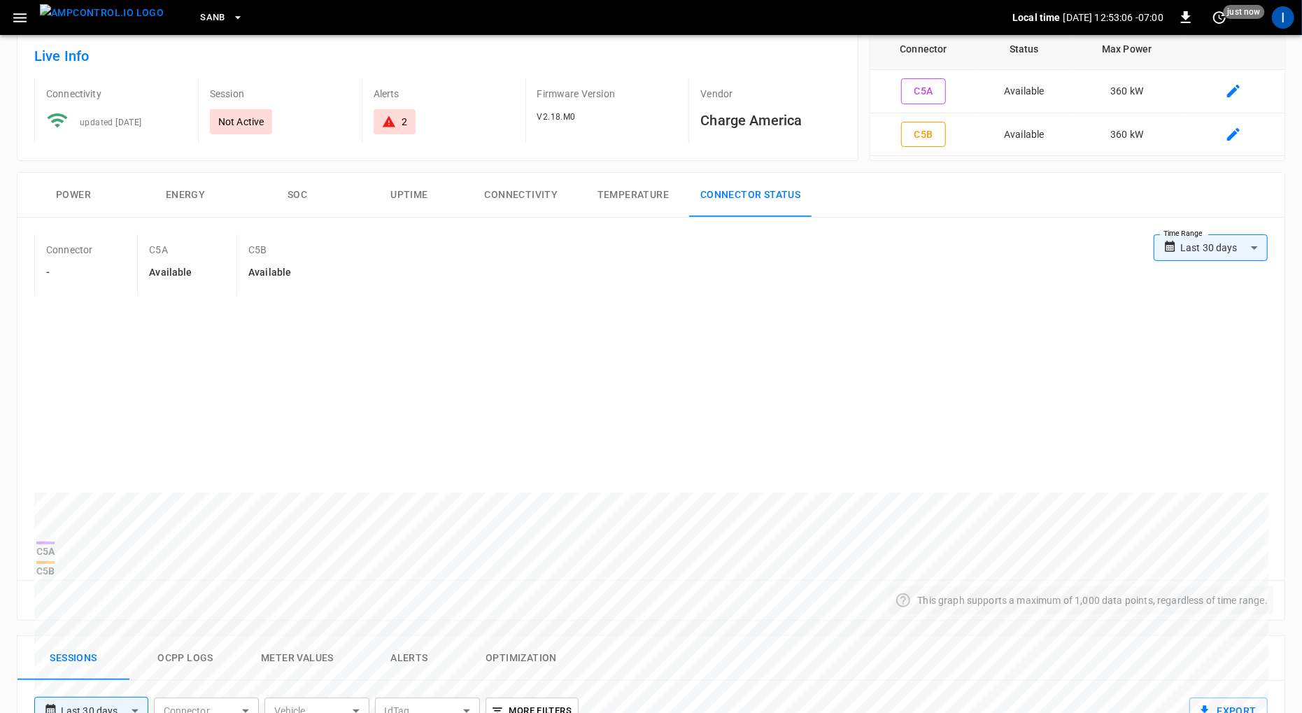
scroll to position [0, 0]
